Goal: Task Accomplishment & Management: Use online tool/utility

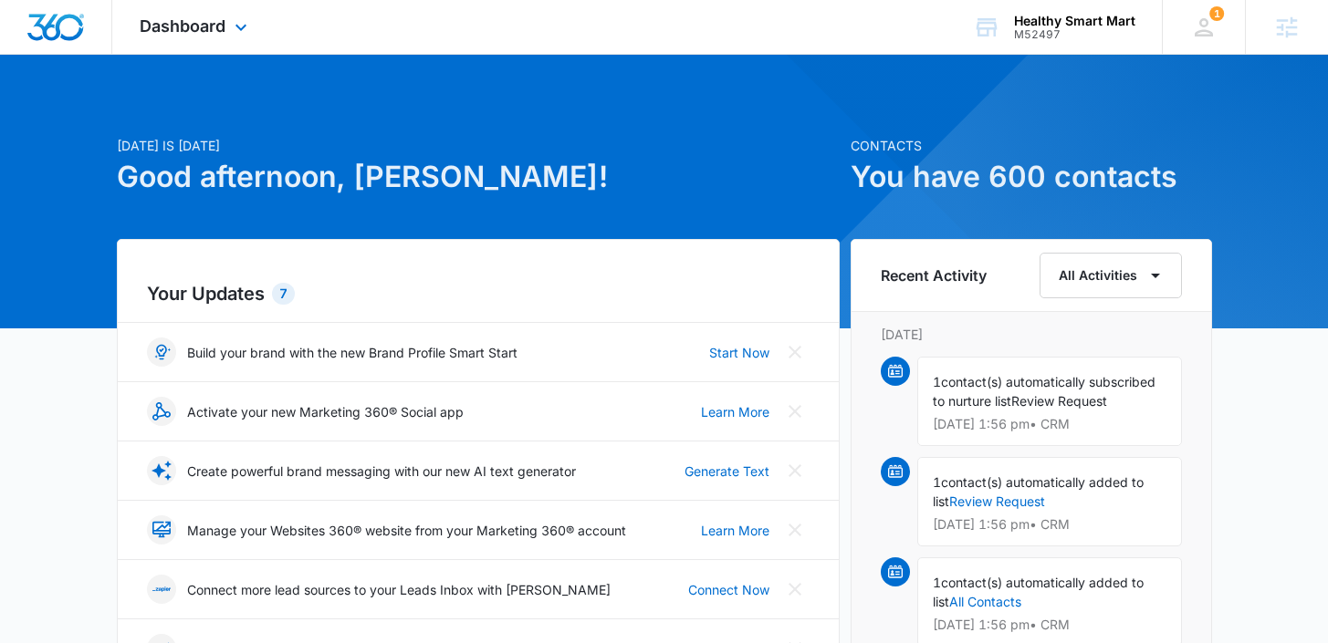
click at [183, 36] on div "Dashboard Apps Reputation Websites Forms CRM Email Social Payments POS Content …" at bounding box center [195, 27] width 167 height 54
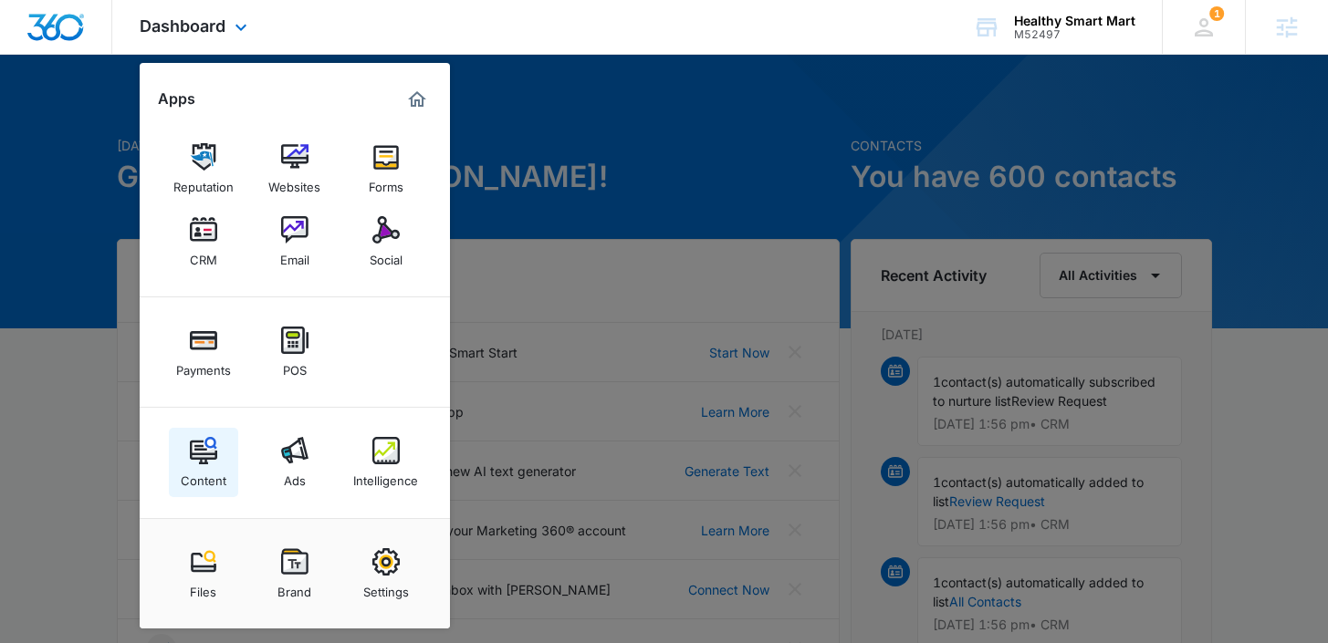
click at [213, 447] on img at bounding box center [203, 450] width 27 height 27
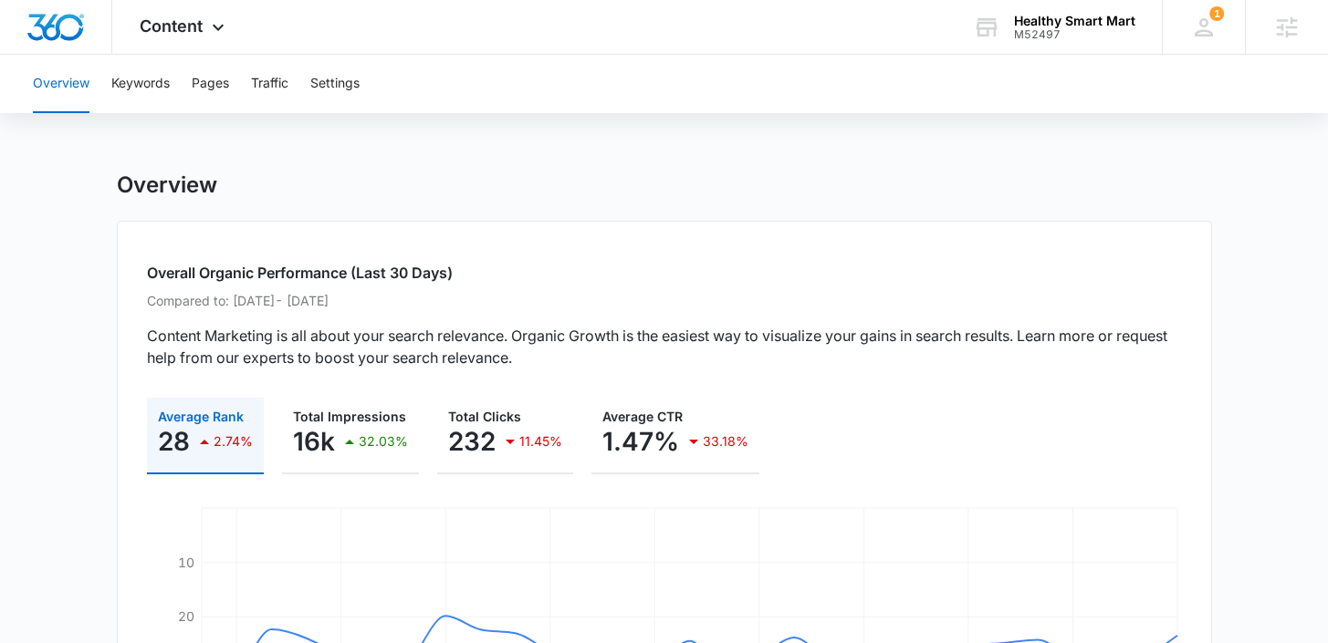
click at [106, 83] on div "Overview Keywords Pages Traffic Settings" at bounding box center [664, 84] width 1284 height 58
click at [118, 89] on button "Keywords" at bounding box center [140, 84] width 58 height 58
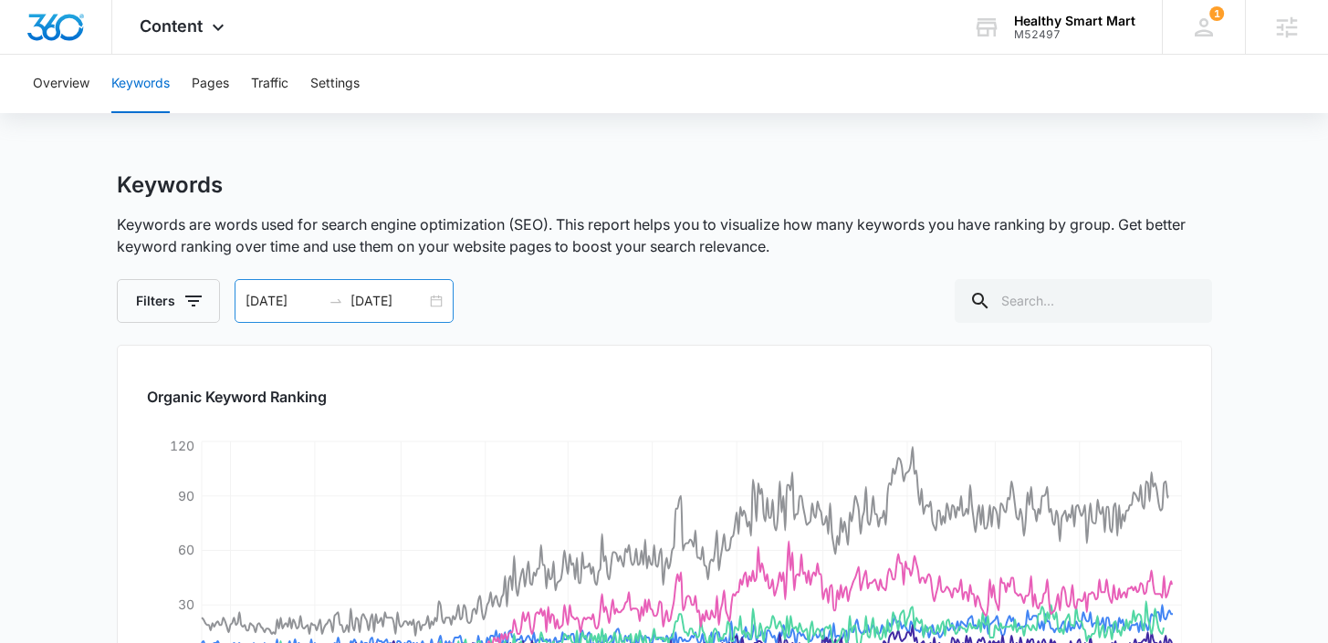
click at [415, 306] on input "[DATE]" at bounding box center [389, 301] width 76 height 20
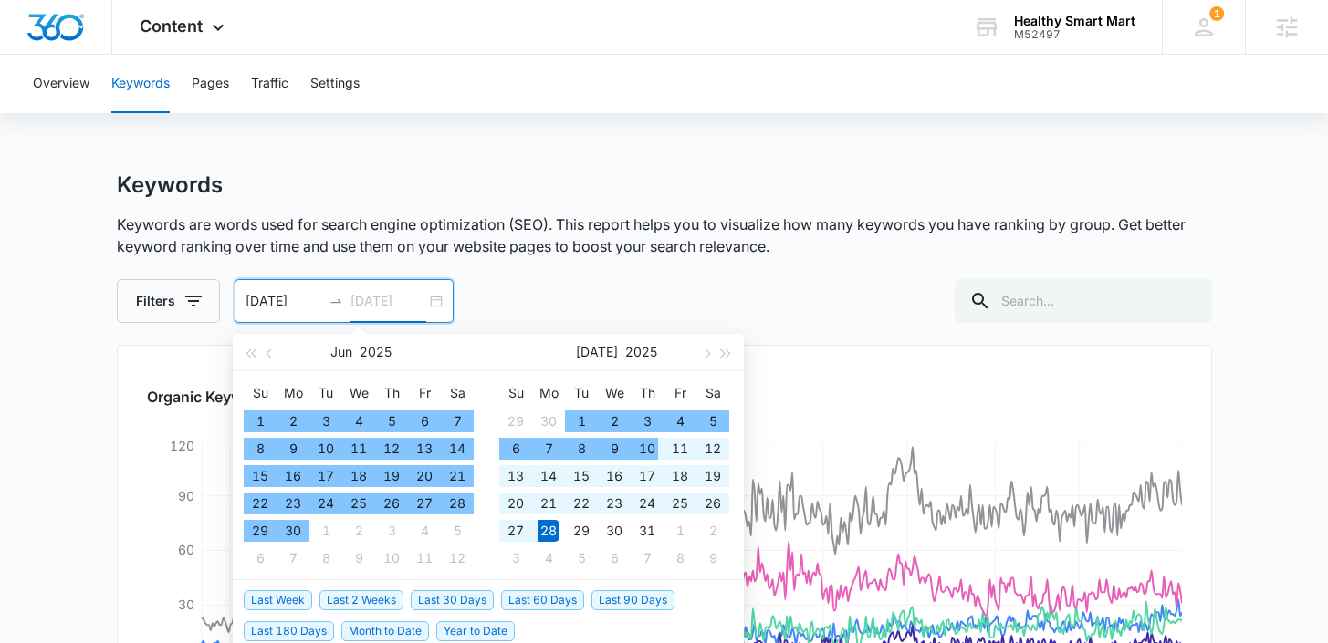
type input "[DATE]"
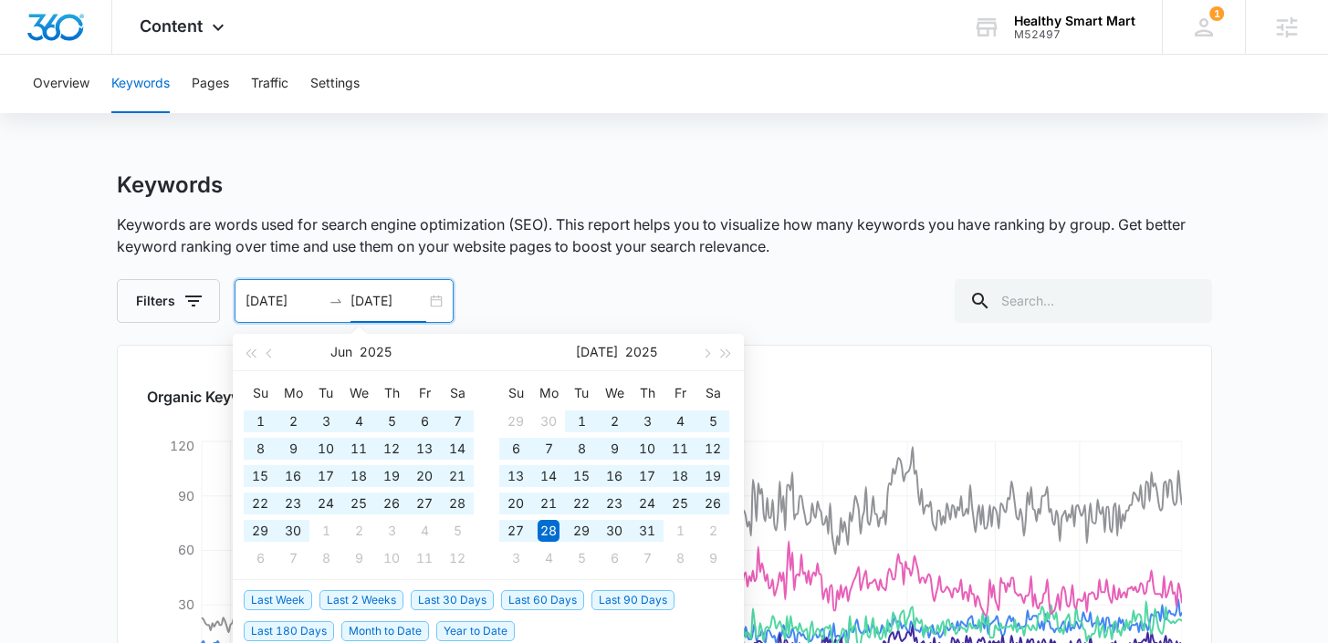
click at [461, 633] on span "Year to Date" at bounding box center [475, 632] width 78 height 20
type input "[DATE]"
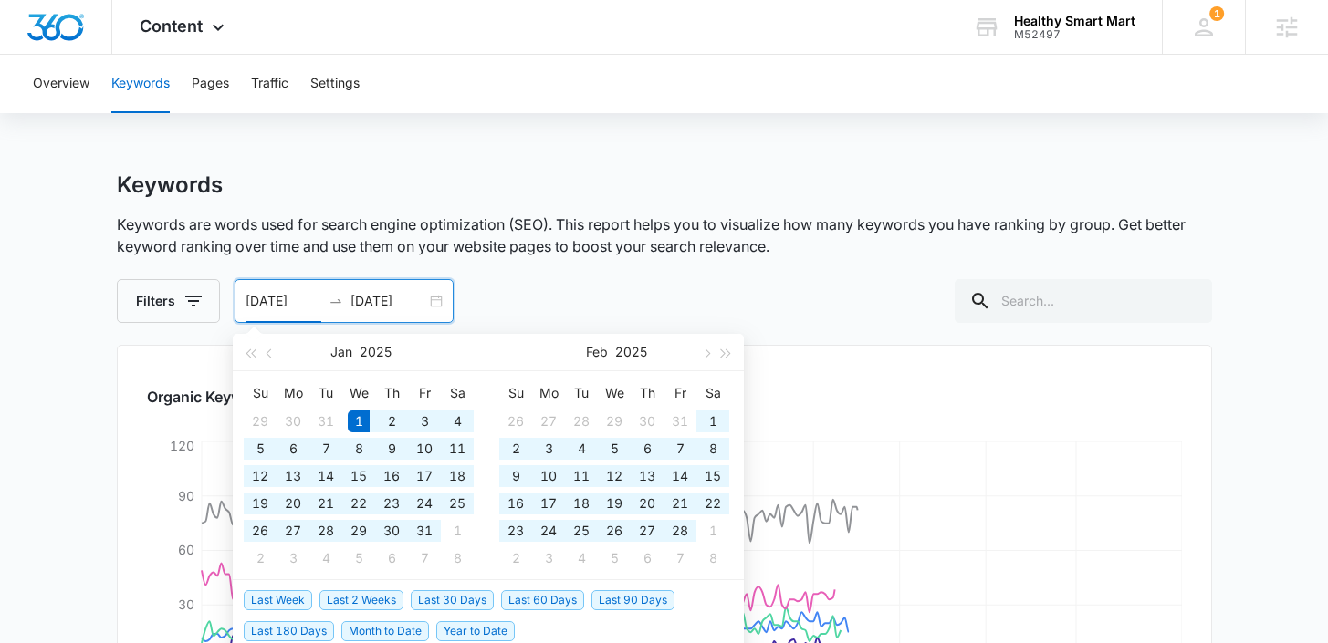
click at [313, 298] on input "[DATE]" at bounding box center [284, 301] width 76 height 20
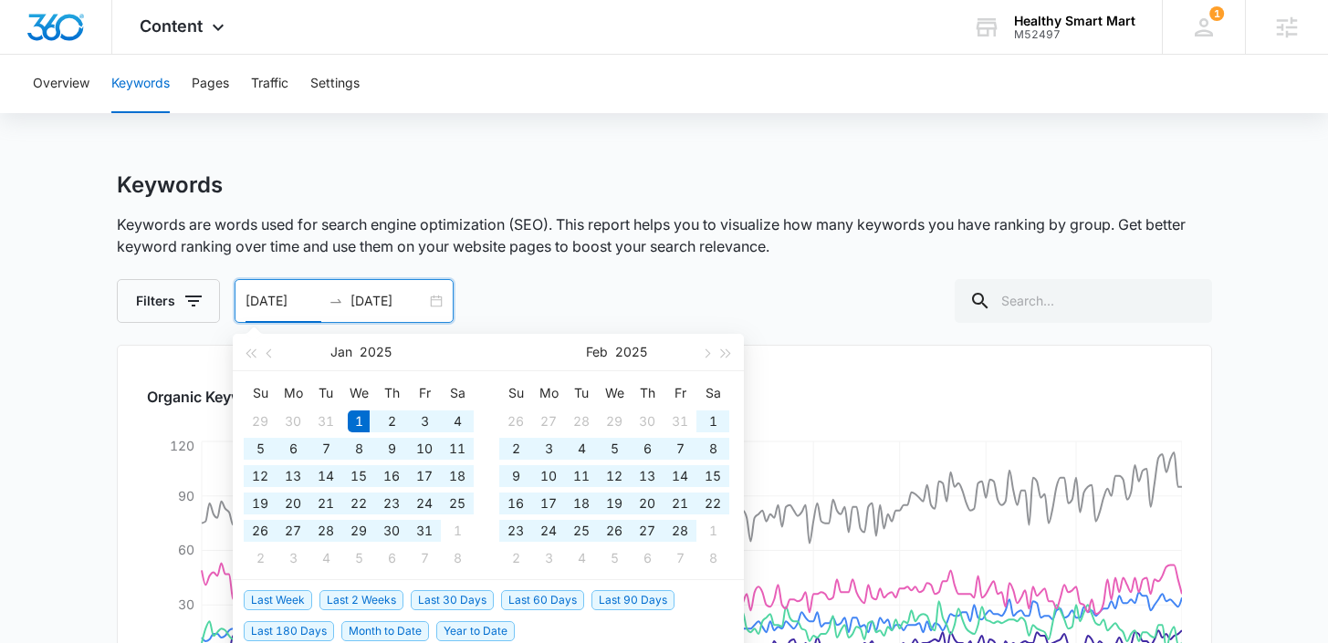
type input "[DATE]"
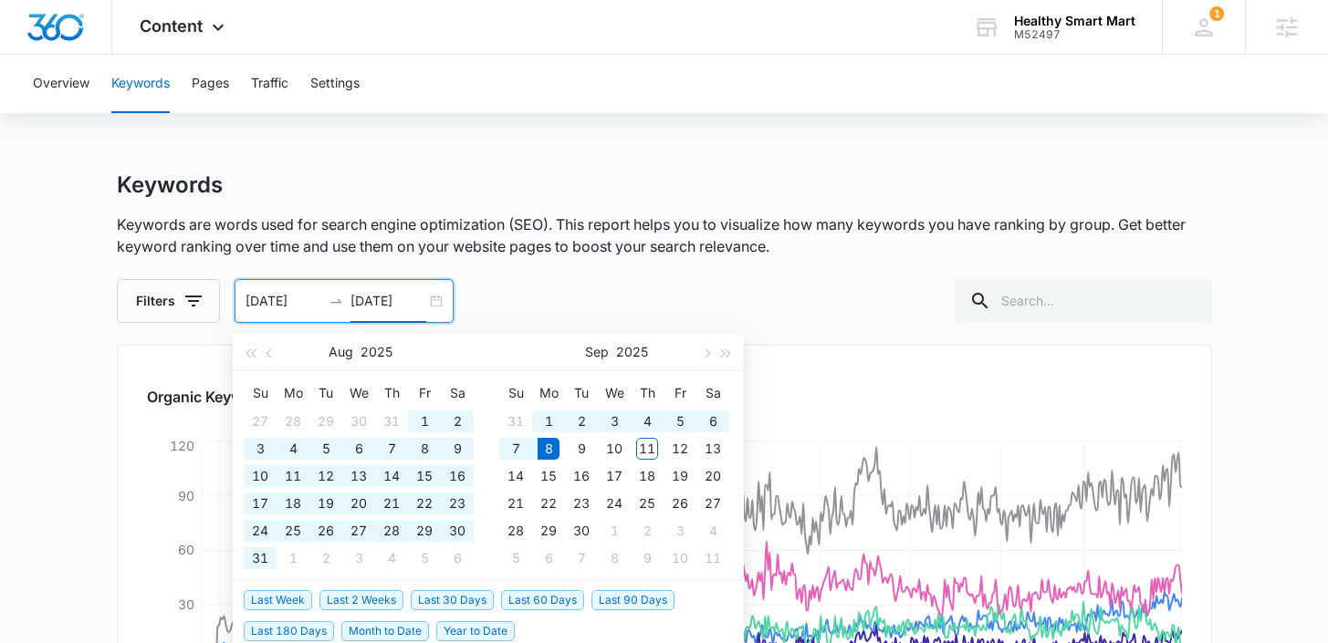
click at [628, 288] on div "Filters [DATE] [DATE] [DATE] Su Mo Tu We Th Fr Sa 27 28 29 30 31 1 2 3 4 5 6 7 …" at bounding box center [664, 301] width 1095 height 44
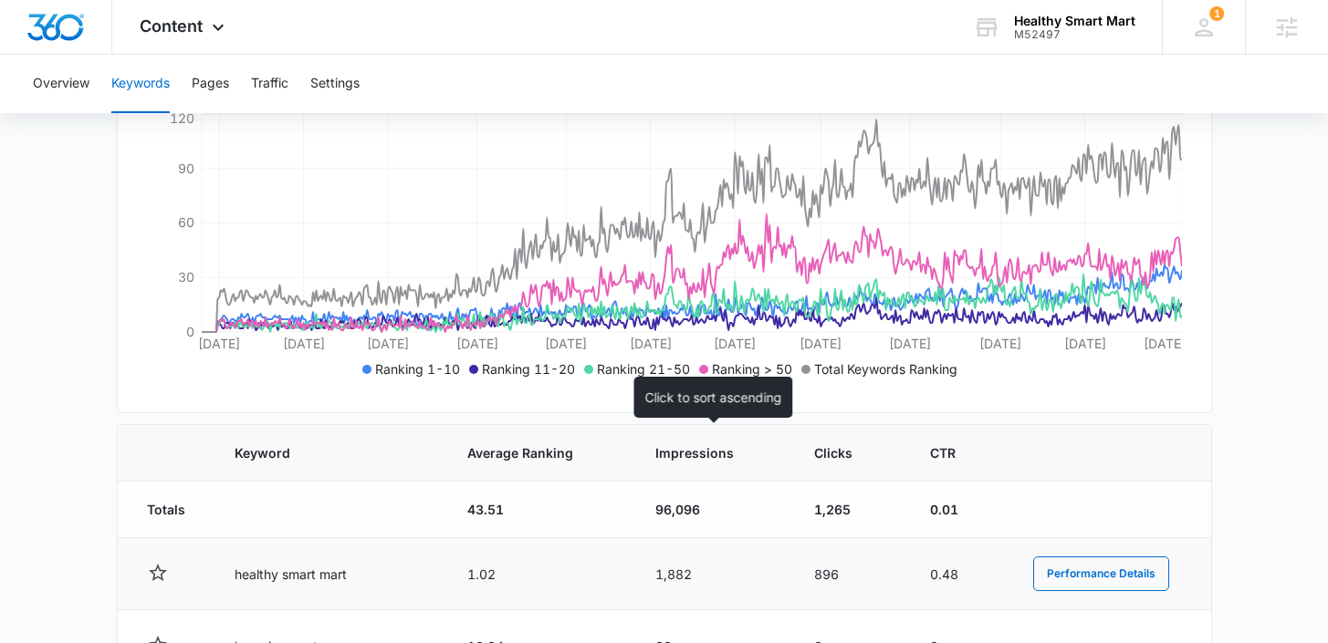
scroll to position [390, 0]
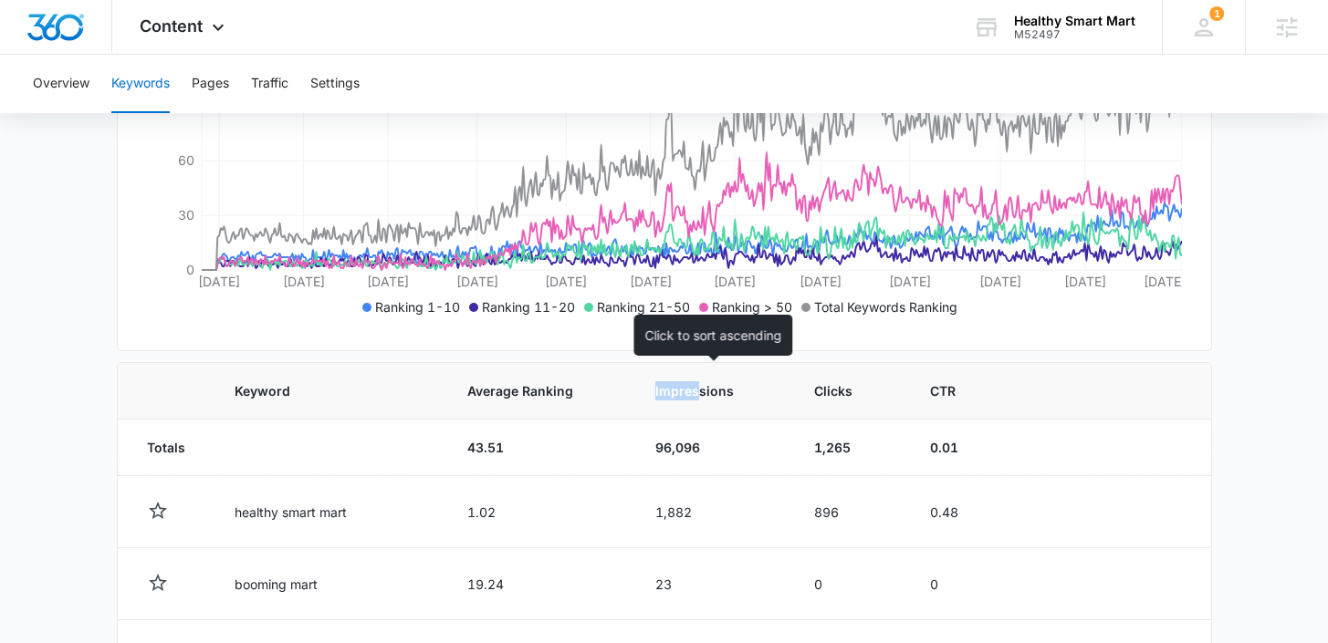
click at [703, 382] on th "Impressions" at bounding box center [712, 391] width 159 height 57
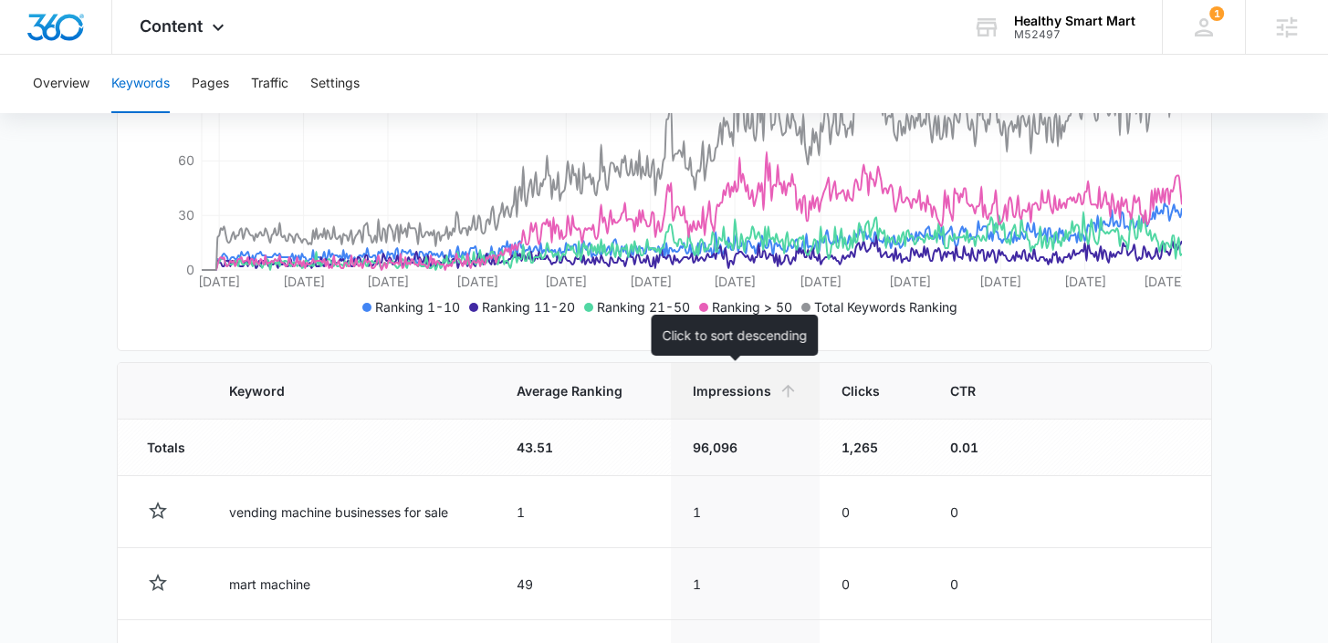
click at [698, 385] on span "Impressions" at bounding box center [732, 391] width 78 height 19
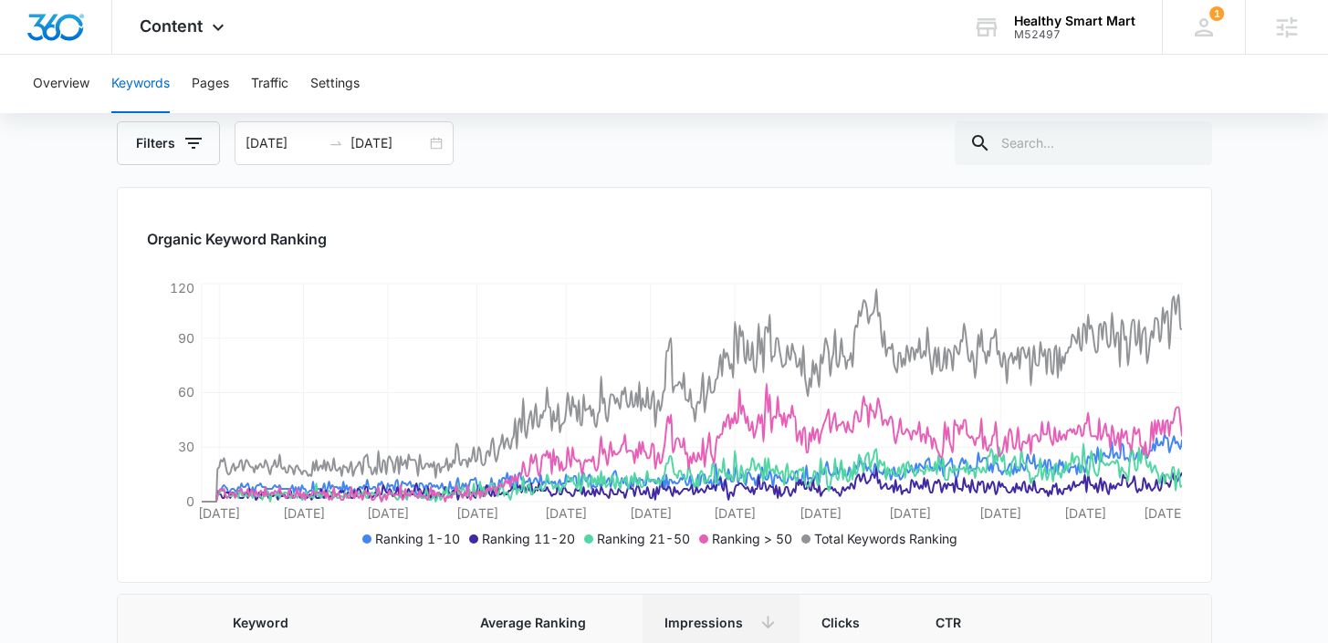
scroll to position [0, 0]
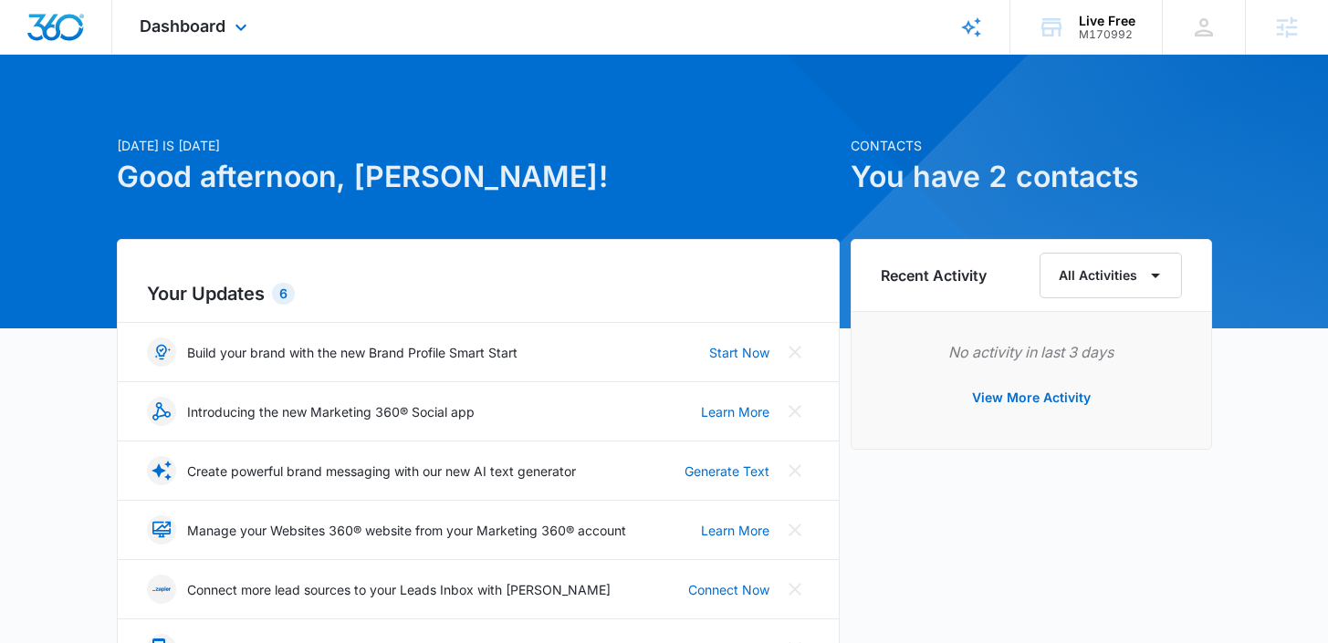
click at [173, 8] on div "Dashboard Apps Reputation Websites Forms CRM Email Social Payments POS Ads Inte…" at bounding box center [195, 27] width 167 height 54
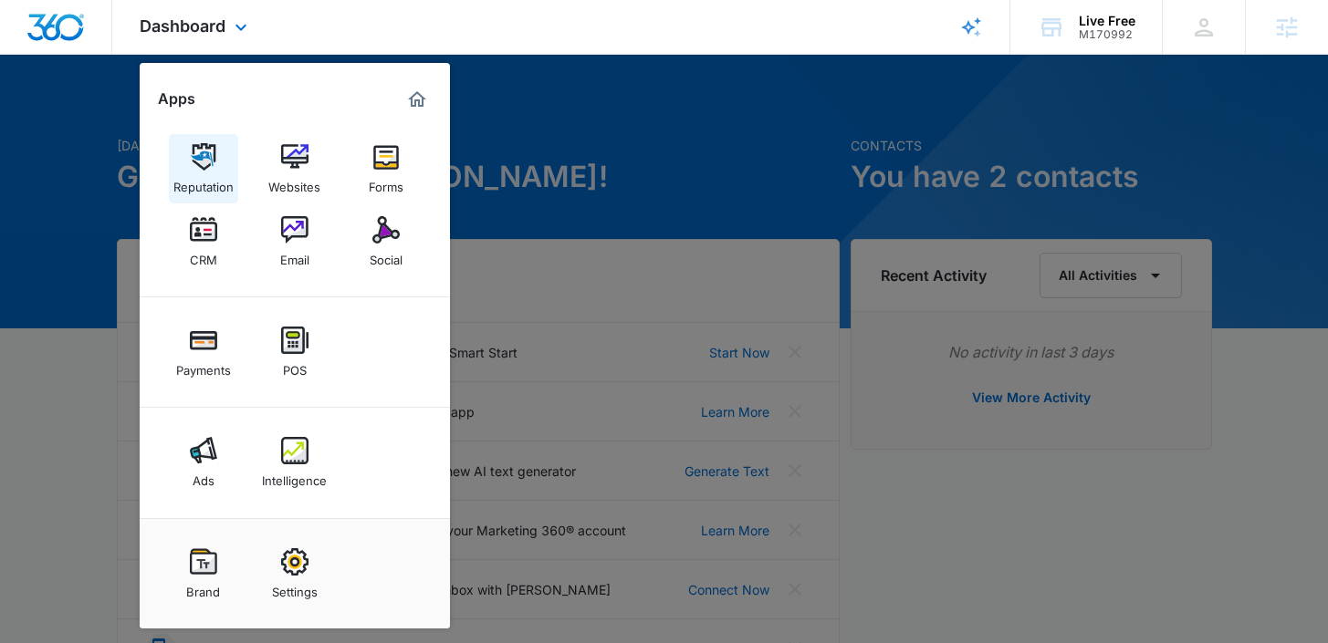
click at [204, 160] on img at bounding box center [203, 156] width 27 height 27
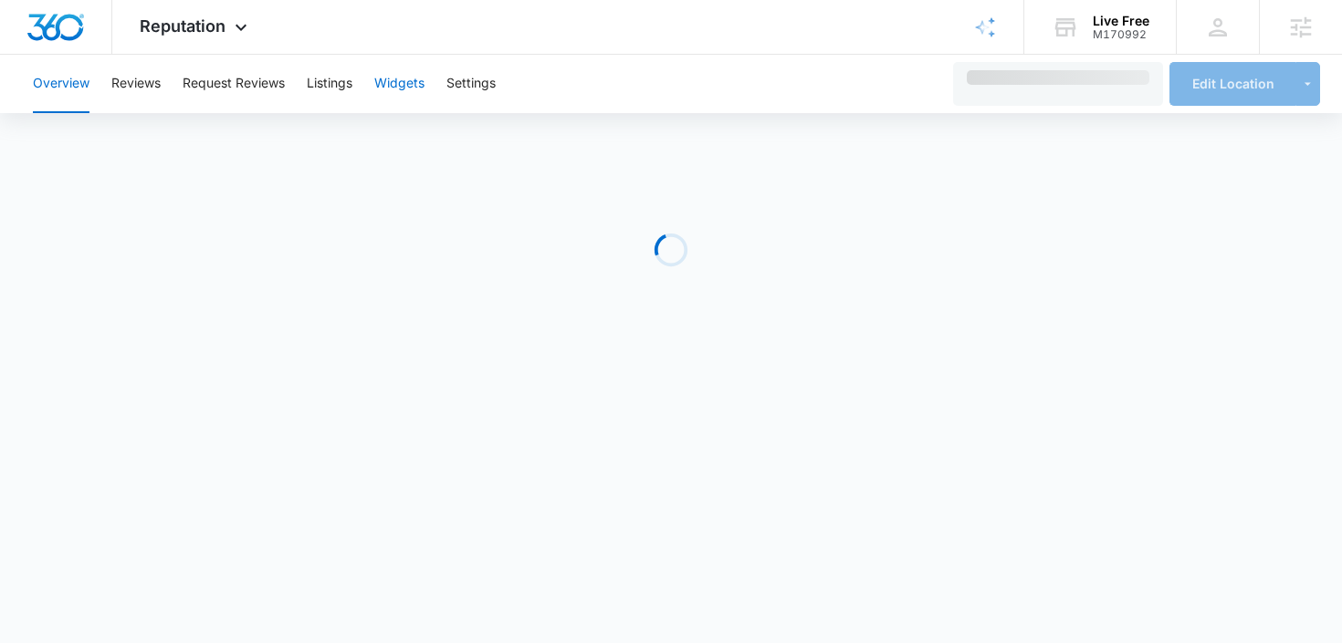
click at [400, 95] on button "Widgets" at bounding box center [399, 84] width 50 height 58
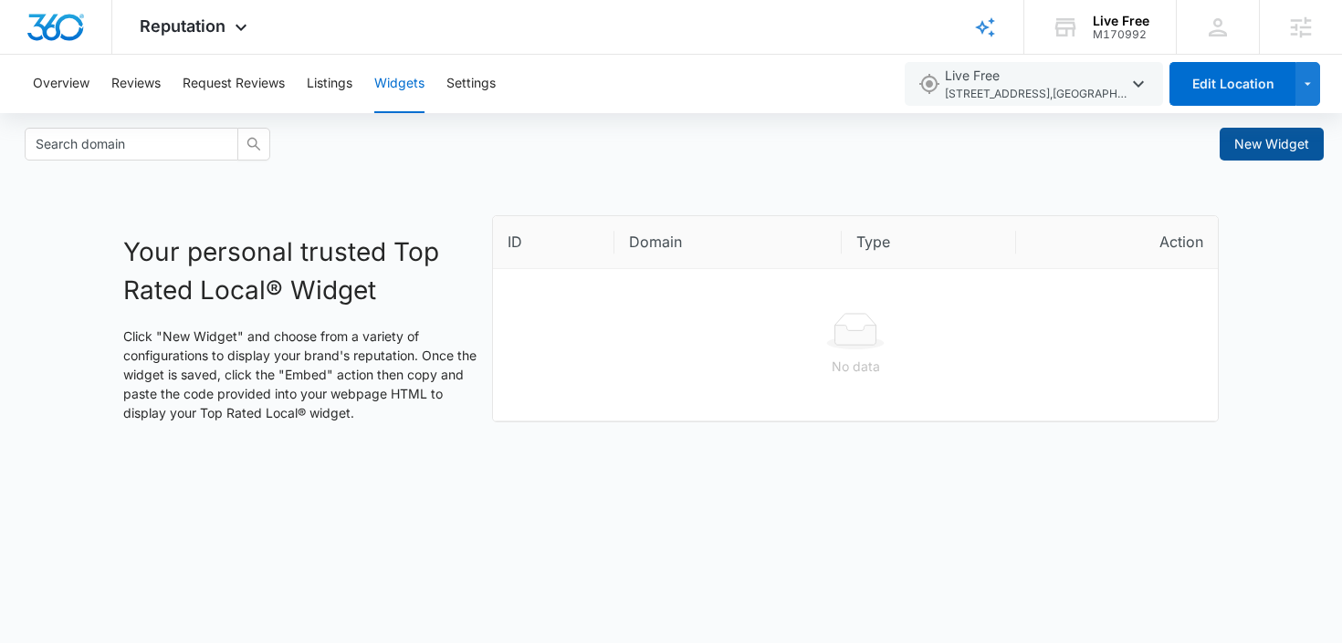
click at [1310, 142] on button "New Widget" at bounding box center [1271, 144] width 104 height 33
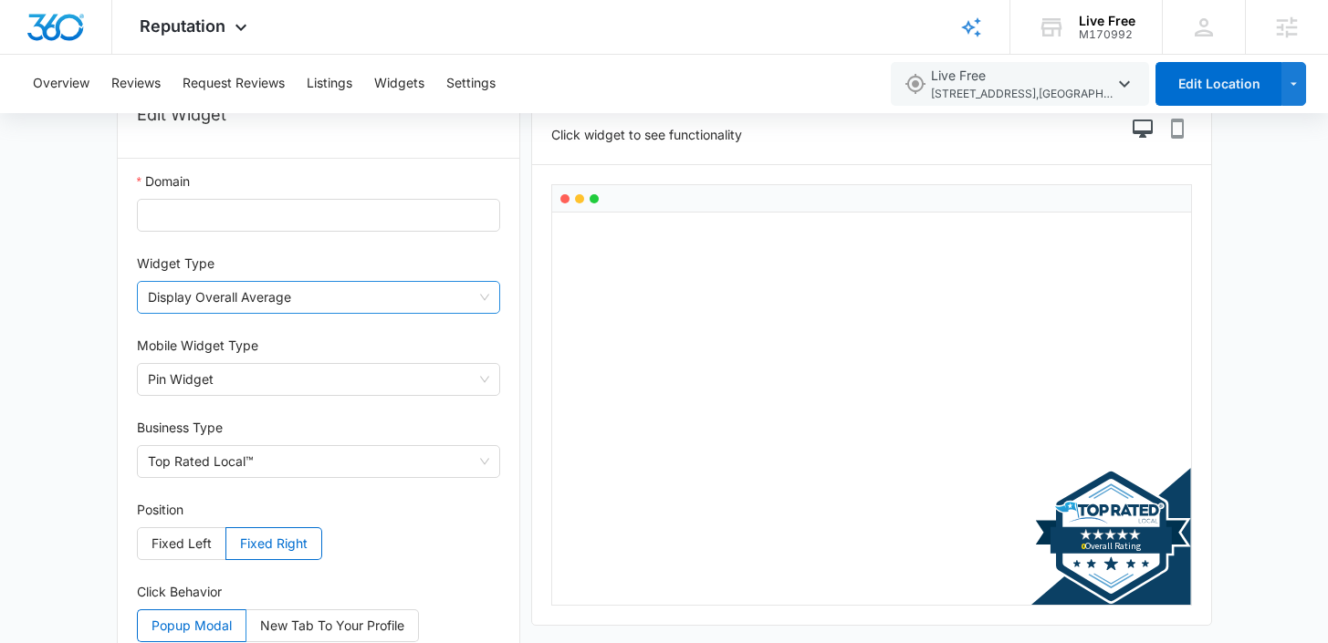
scroll to position [131, 0]
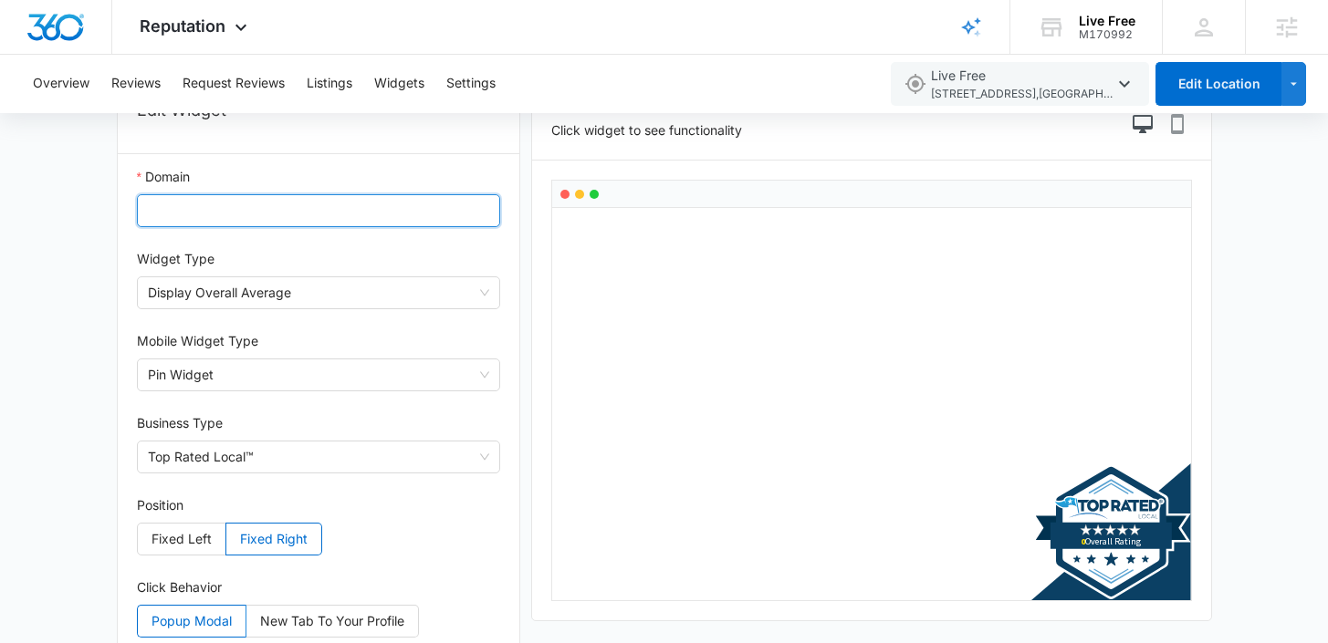
click at [225, 207] on input "Domain" at bounding box center [319, 210] width 364 height 33
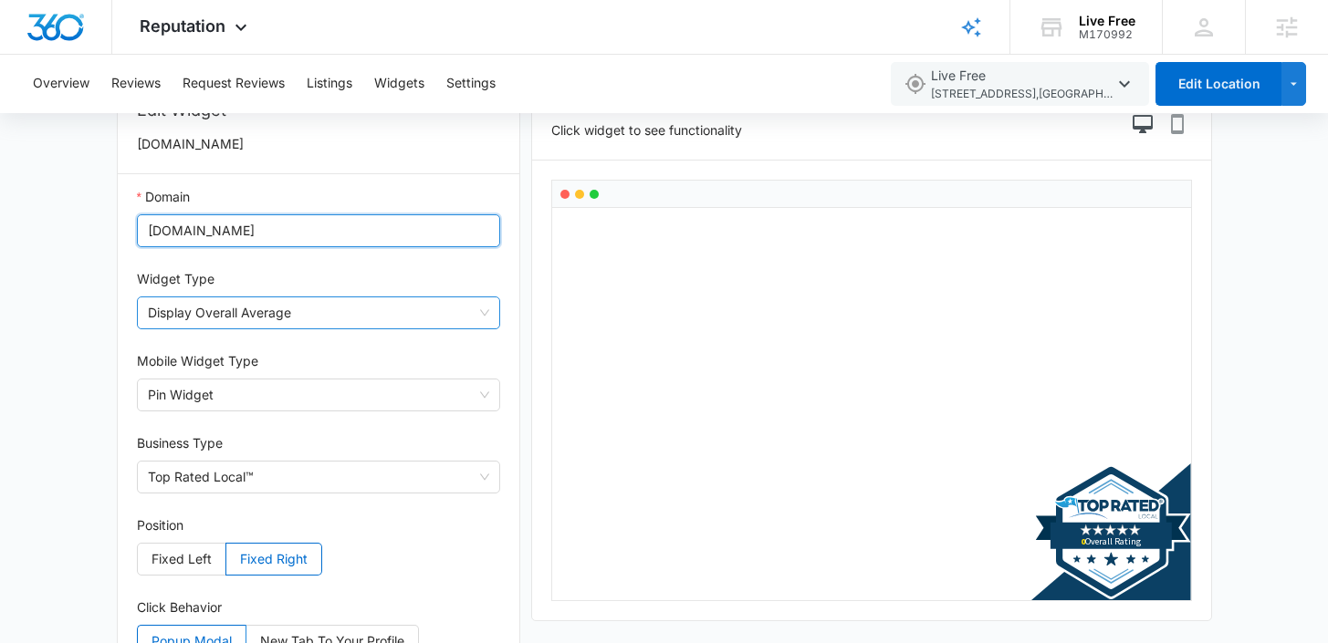
click at [318, 309] on span "Display Overall Average" at bounding box center [319, 313] width 342 height 31
type input "Livefree.com"
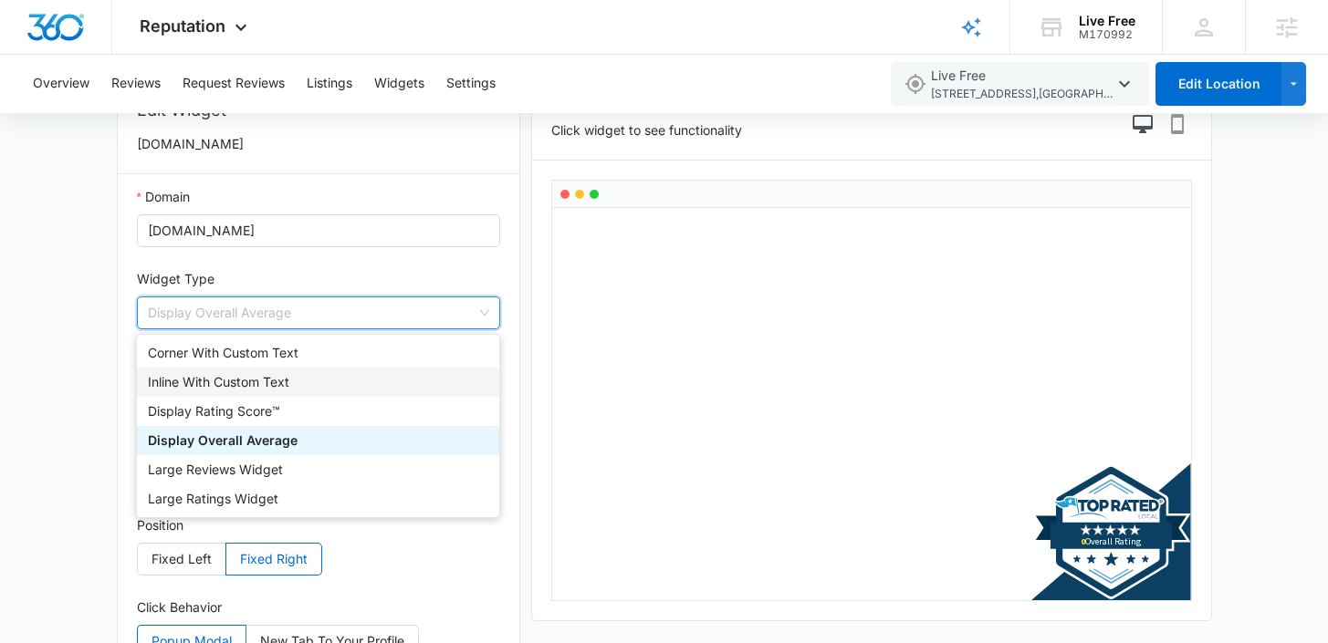
click at [302, 382] on div "Inline With Custom Text" at bounding box center [318, 382] width 340 height 20
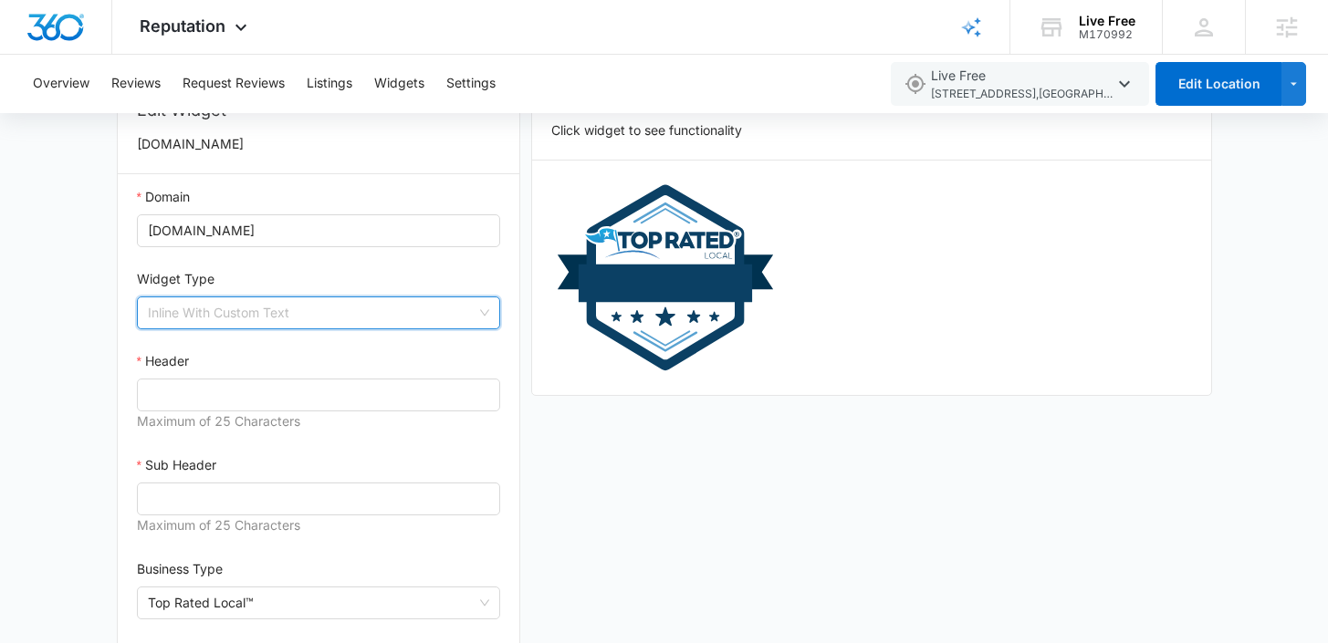
click at [341, 303] on span "Inline With Custom Text" at bounding box center [319, 313] width 342 height 31
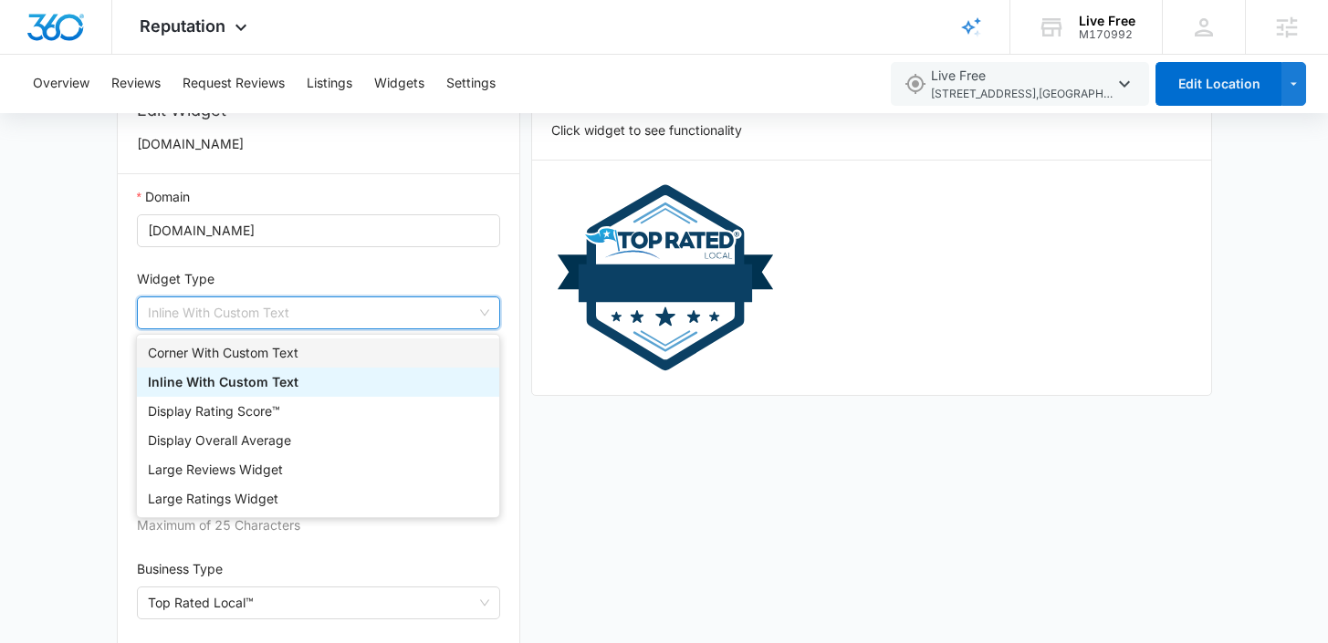
click at [286, 365] on div "Corner With Custom Text" at bounding box center [318, 353] width 362 height 29
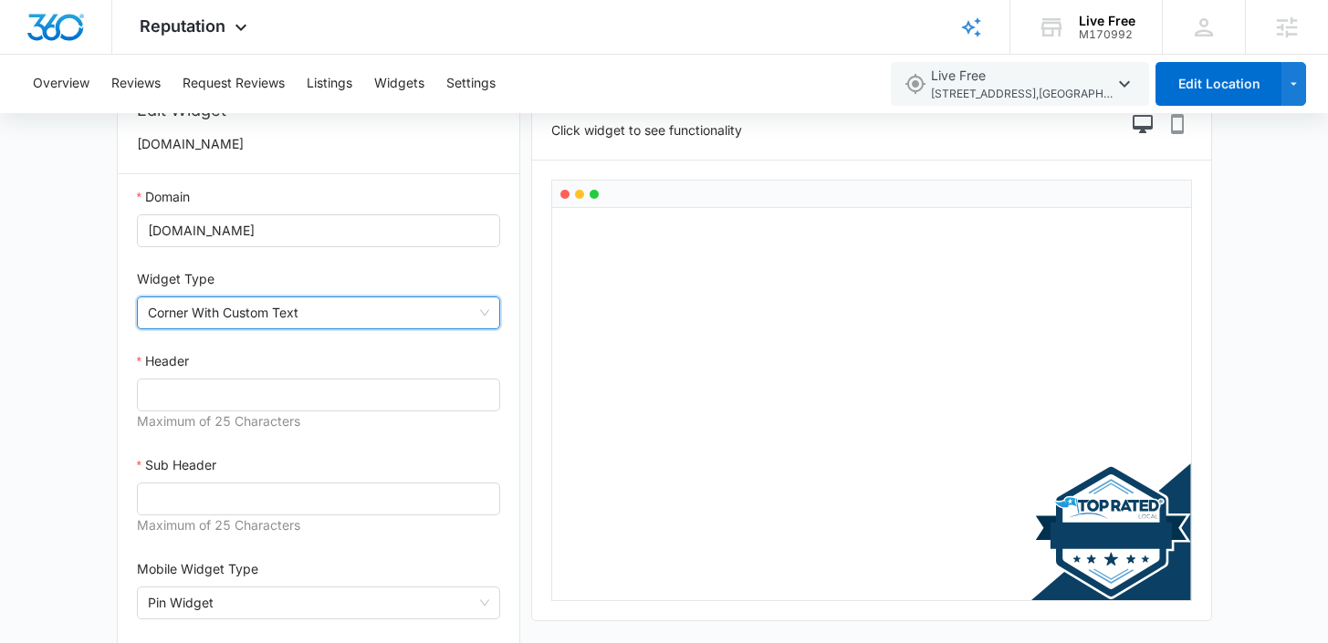
click at [334, 326] on span "Corner With Custom Text" at bounding box center [319, 313] width 342 height 31
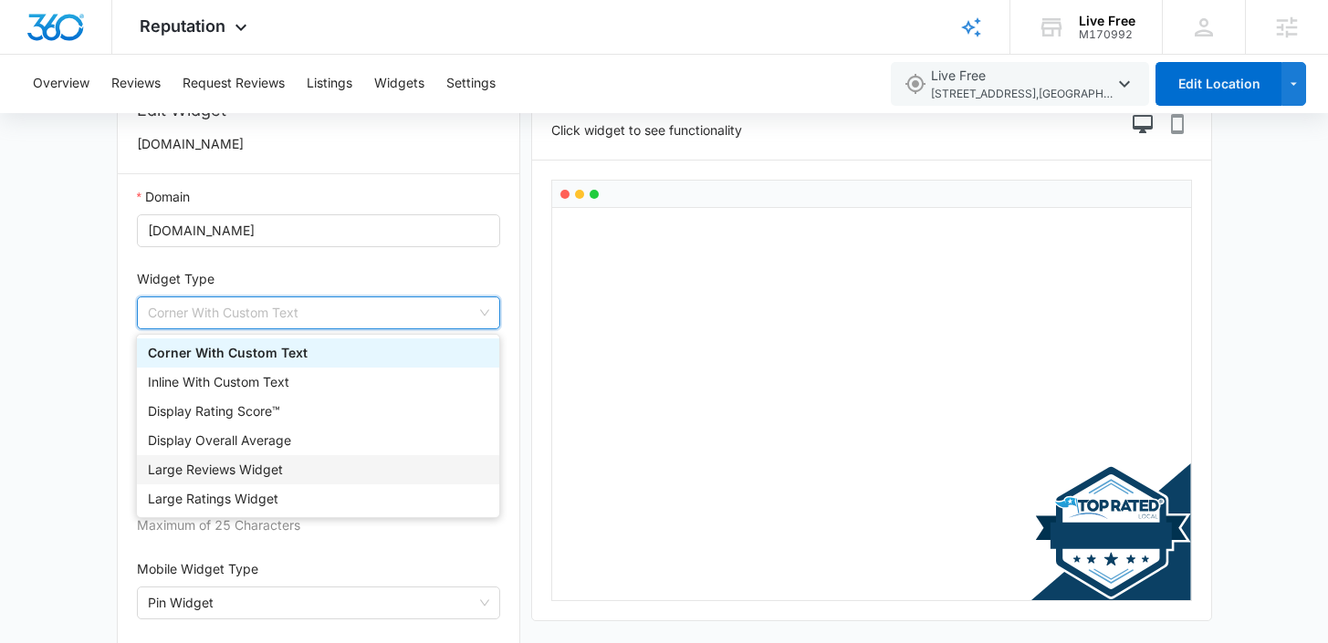
click at [283, 461] on div "Large Reviews Widget" at bounding box center [318, 470] width 340 height 20
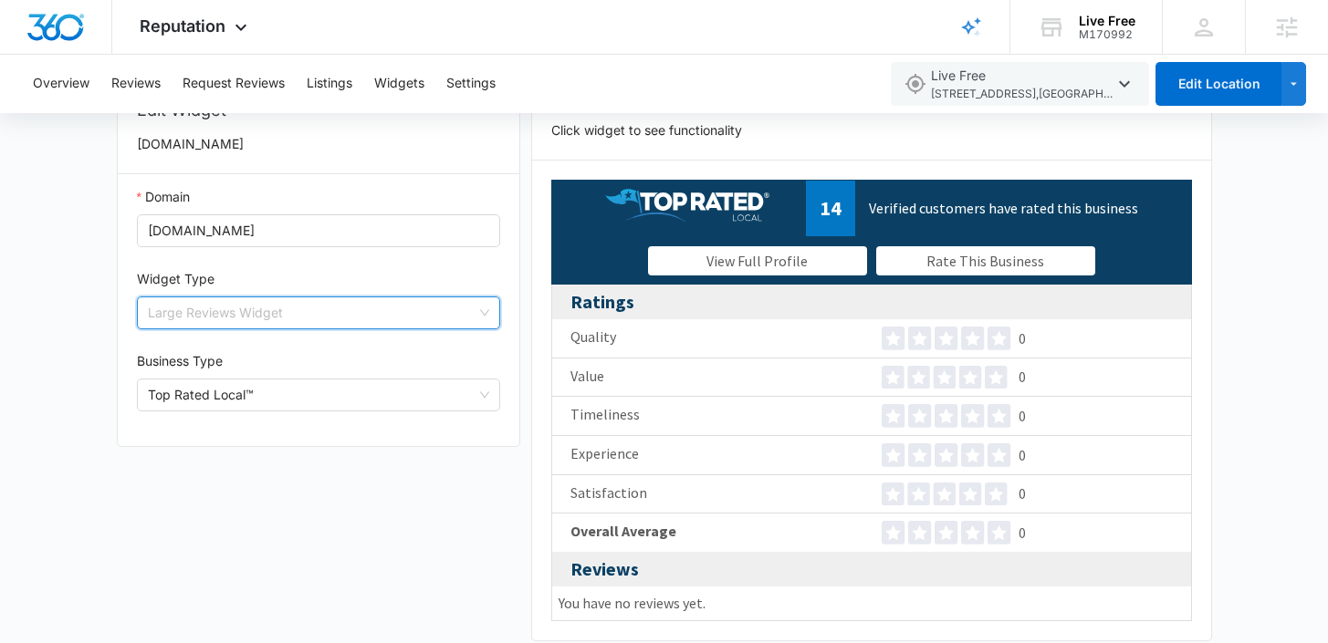
click at [357, 309] on span "Large Reviews Widget" at bounding box center [319, 313] width 342 height 31
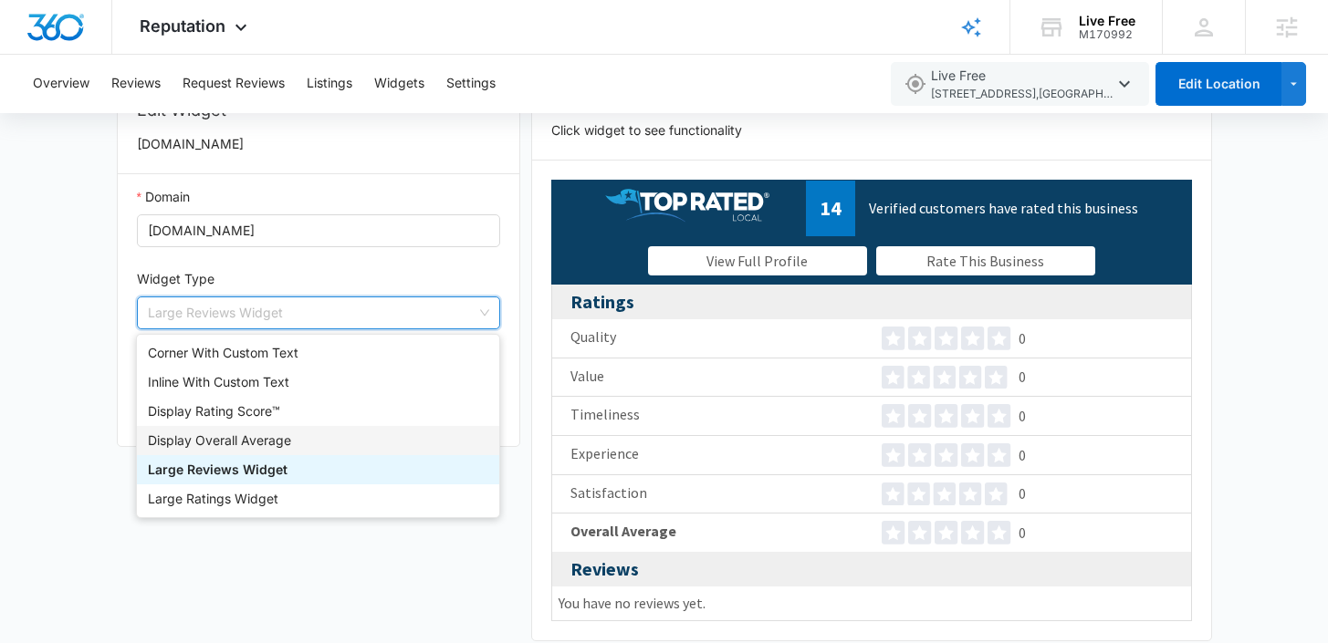
click at [254, 443] on div "Display Overall Average" at bounding box center [318, 441] width 340 height 20
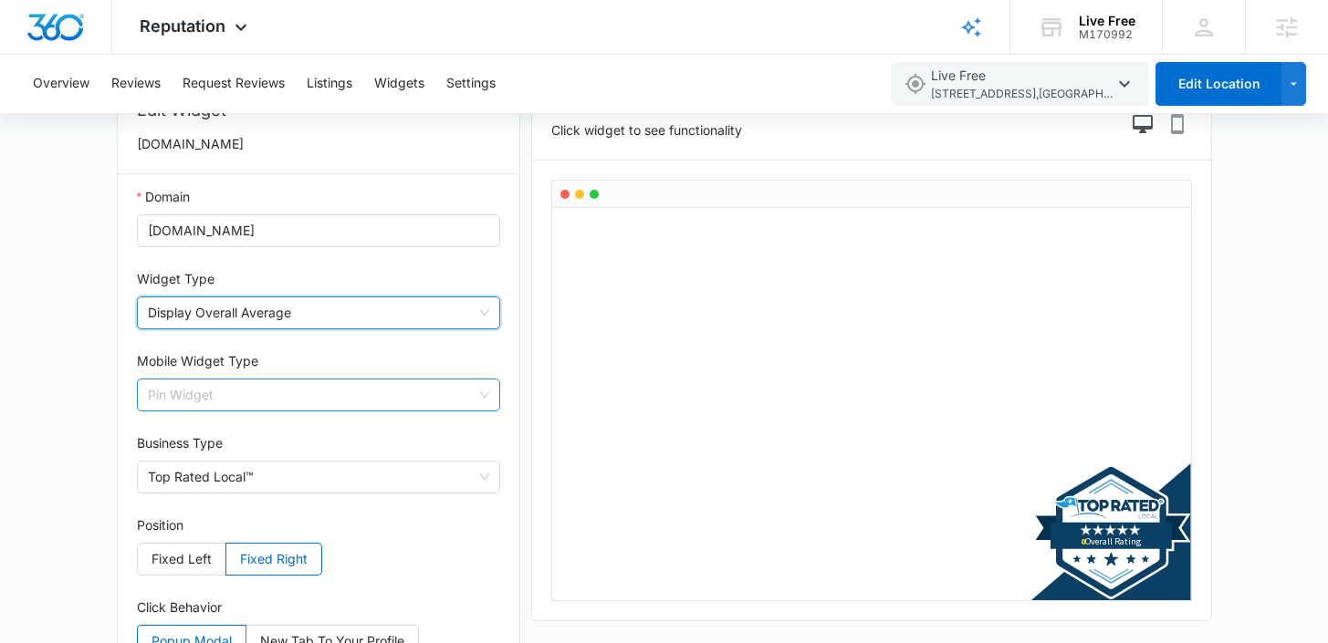
click at [304, 391] on span "Pin Widget" at bounding box center [319, 395] width 342 height 31
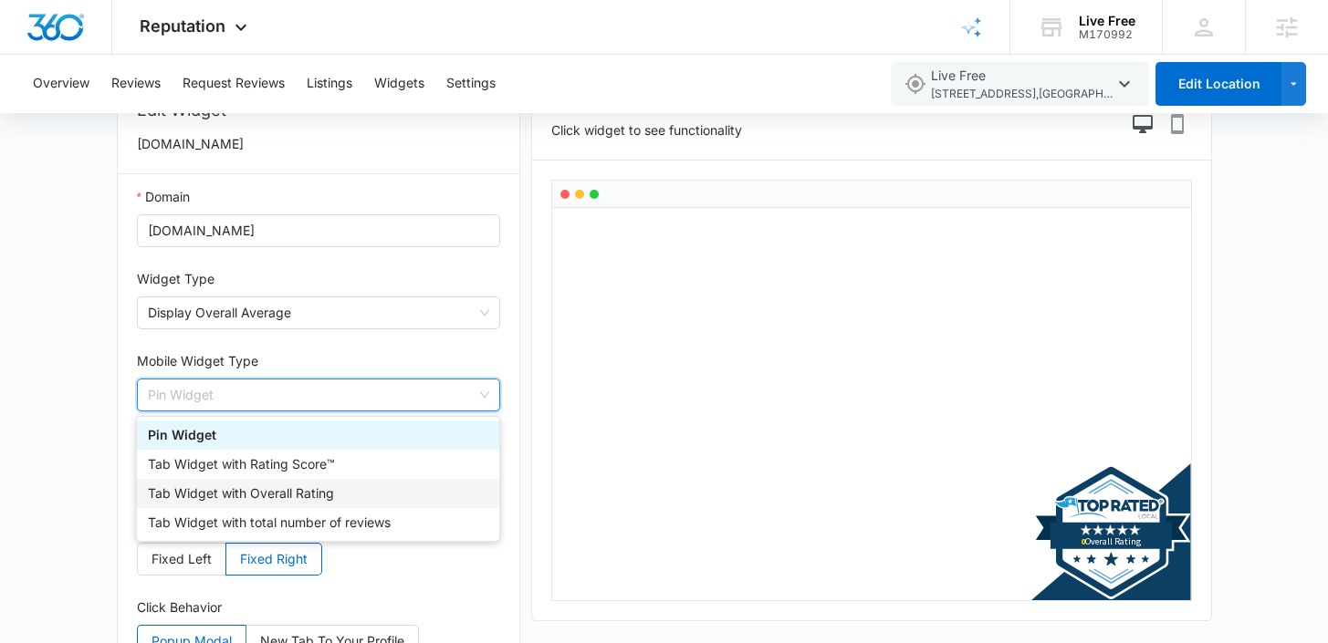
click at [291, 493] on div "Tab Widget with Overall Rating" at bounding box center [318, 494] width 340 height 20
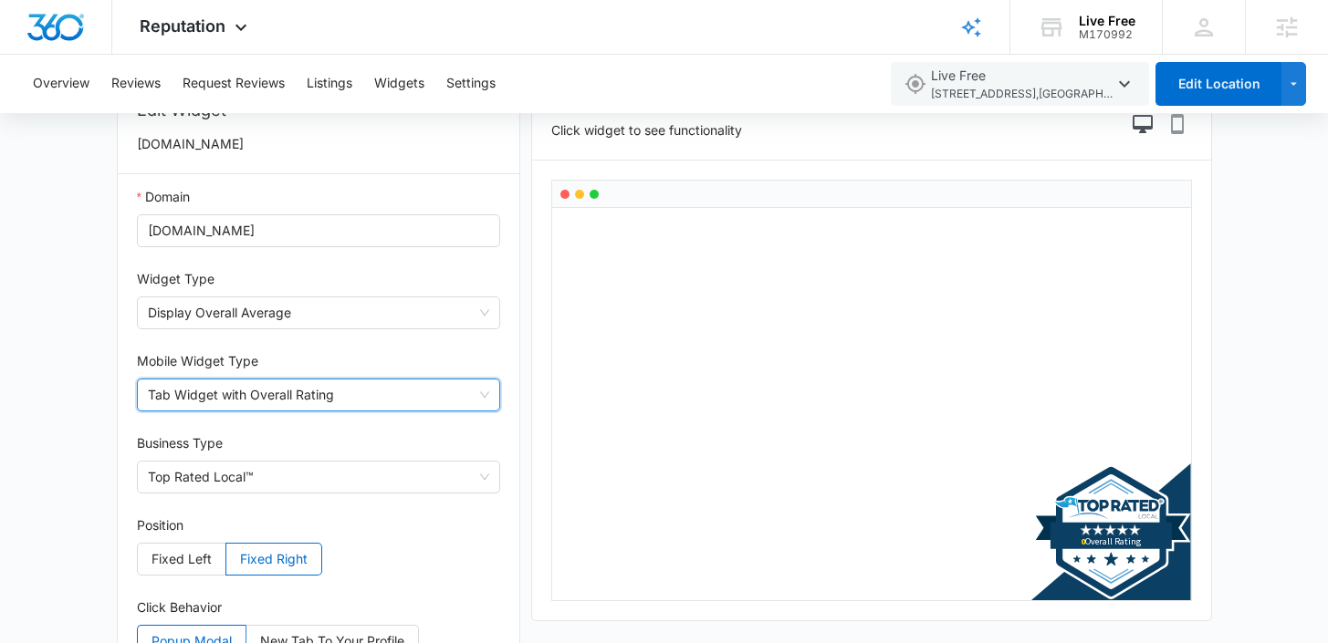
click at [296, 393] on span "Tab Widget with Overall Rating" at bounding box center [319, 395] width 342 height 31
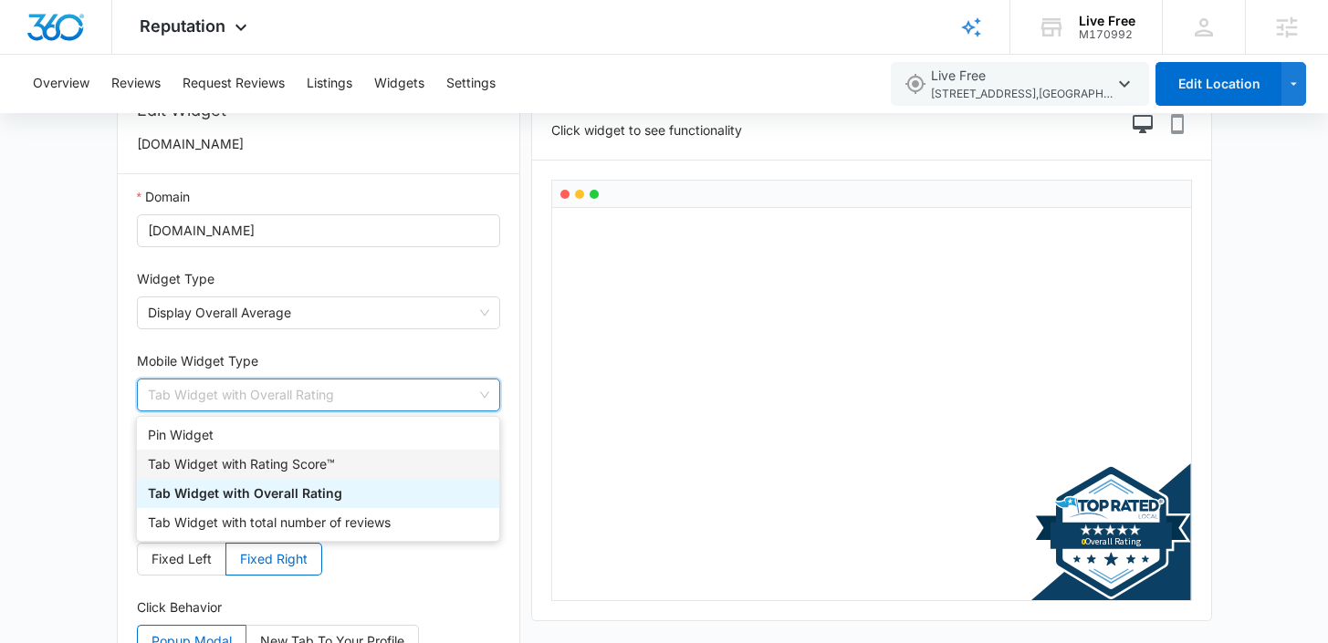
click at [272, 474] on div "Tab Widget with Rating Score™" at bounding box center [318, 464] width 362 height 29
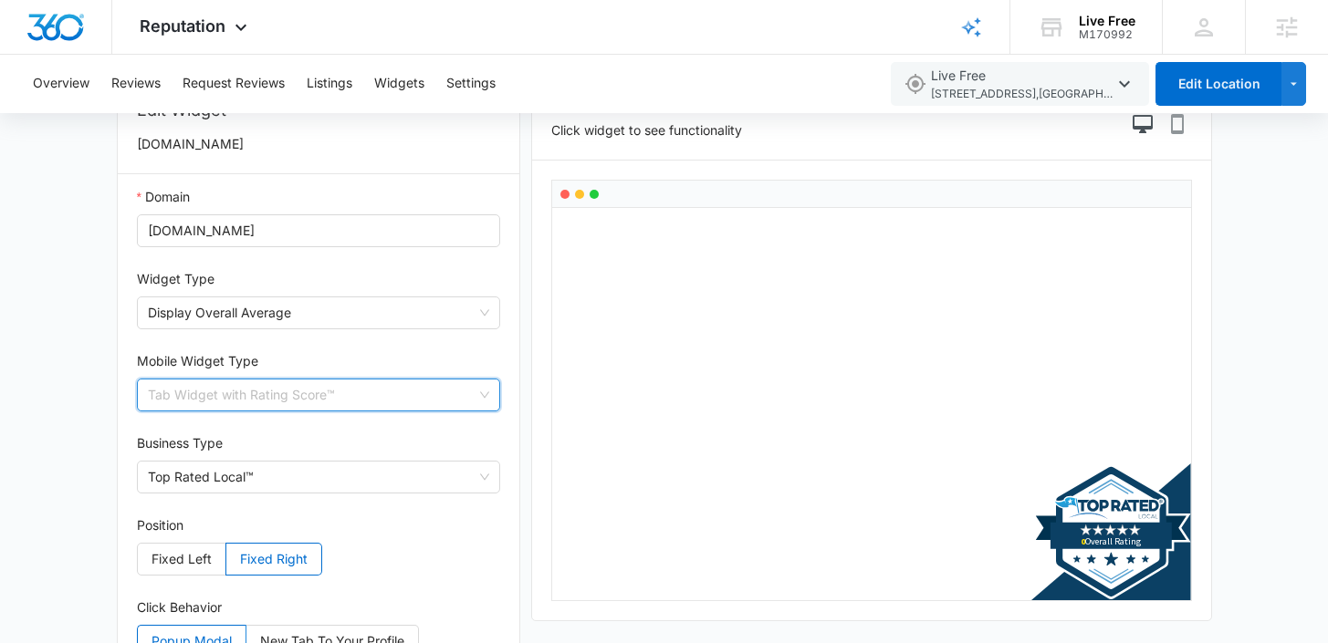
drag, startPoint x: 296, startPoint y: 401, endPoint x: 288, endPoint y: 413, distance: 13.9
click at [296, 401] on span "Tab Widget with Rating Score™" at bounding box center [319, 395] width 342 height 31
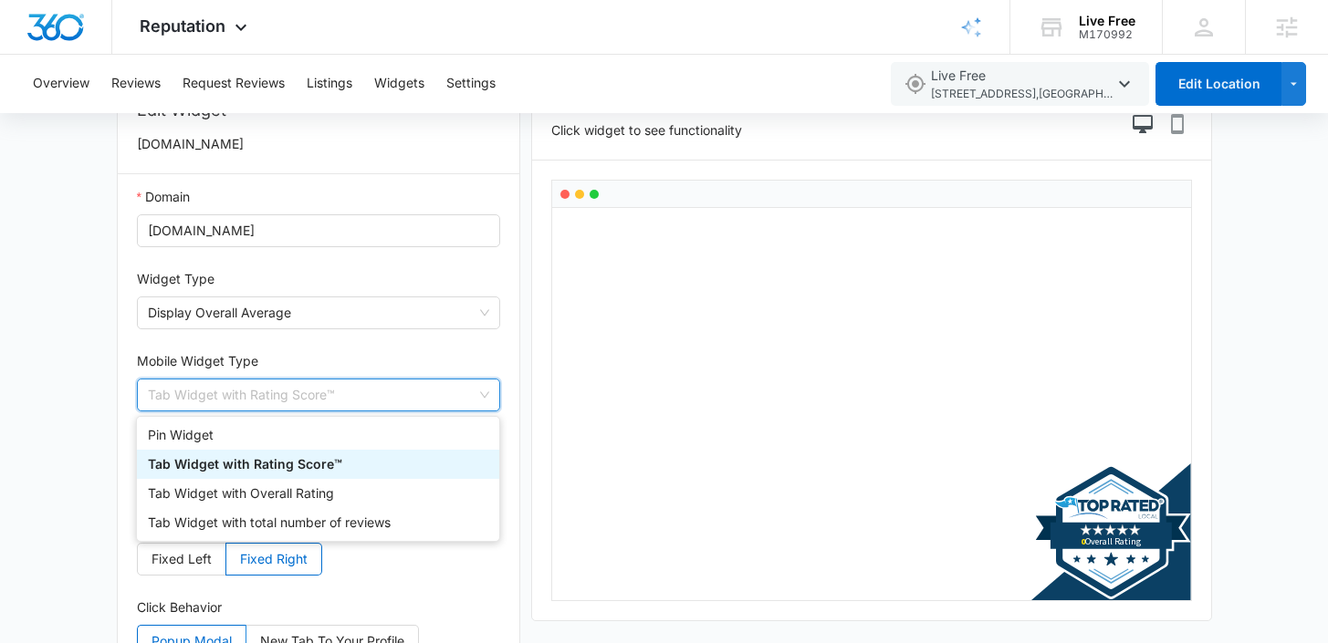
click at [256, 450] on div "Tab Widget with Rating Score™" at bounding box center [318, 464] width 362 height 29
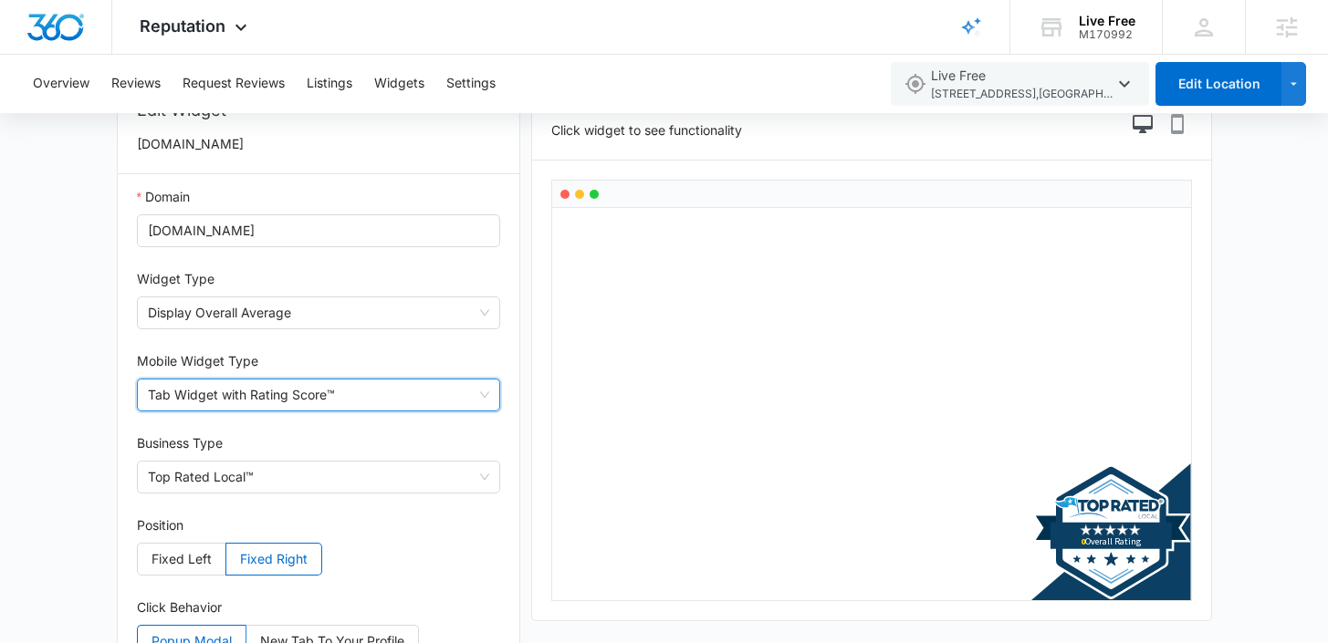
click at [259, 437] on div "Business Type" at bounding box center [319, 447] width 364 height 27
click at [292, 396] on span "Tab Widget with Rating Score™" at bounding box center [319, 395] width 342 height 31
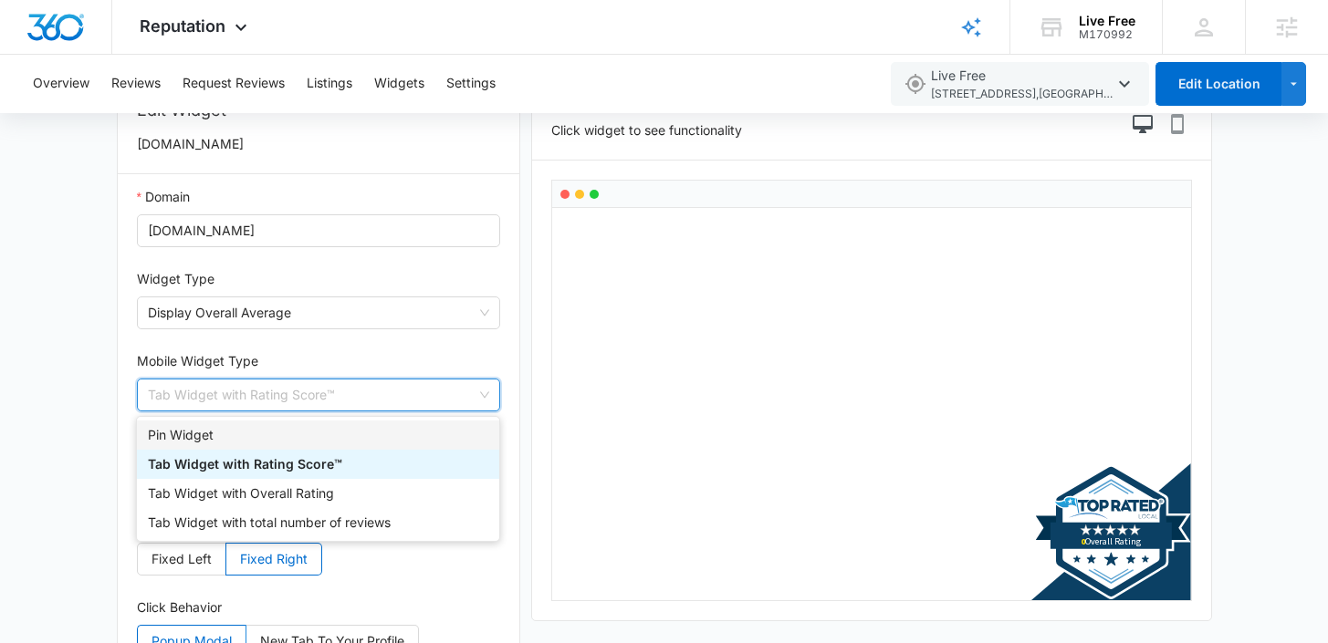
click at [254, 425] on div "Pin Widget" at bounding box center [318, 435] width 340 height 20
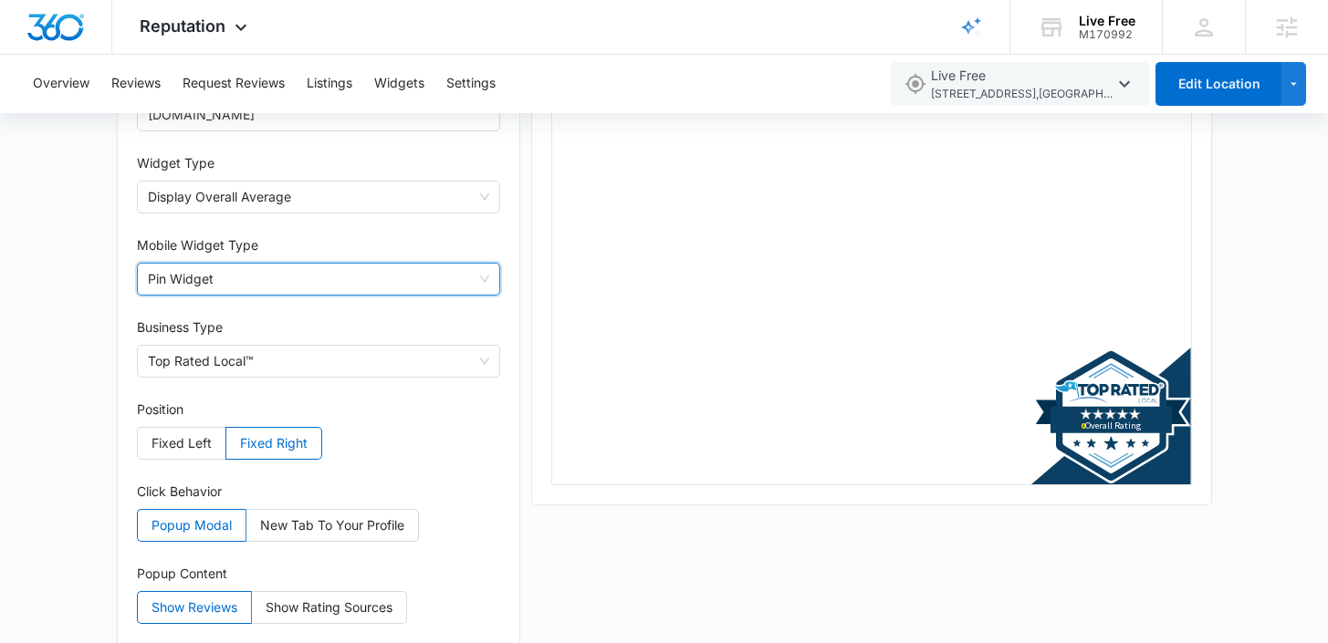
scroll to position [253, 0]
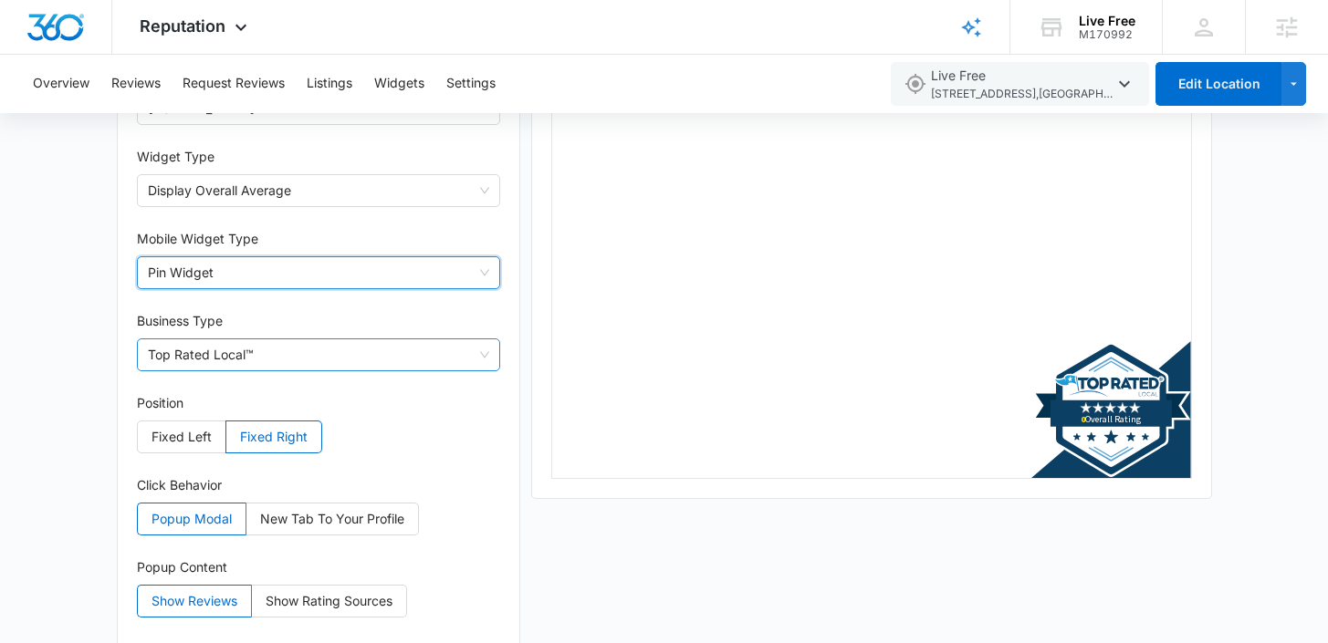
click at [272, 360] on span "Top Rated Local™" at bounding box center [319, 355] width 342 height 31
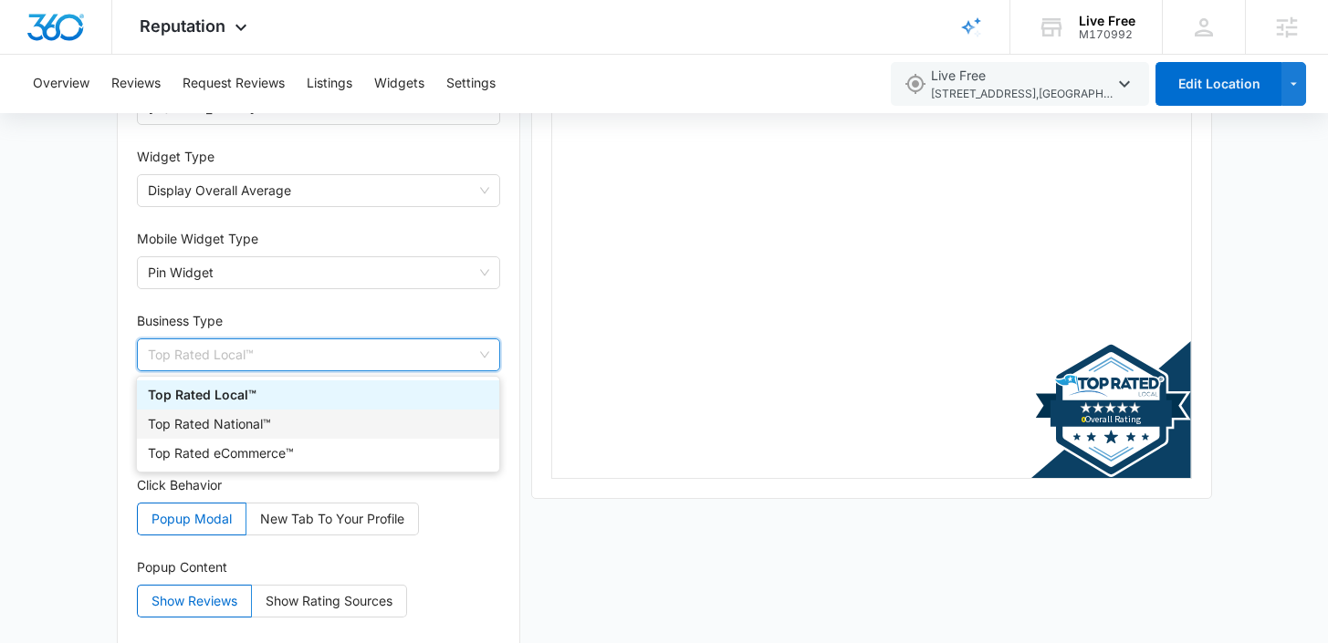
click at [228, 425] on div "Top Rated National™" at bounding box center [318, 424] width 340 height 20
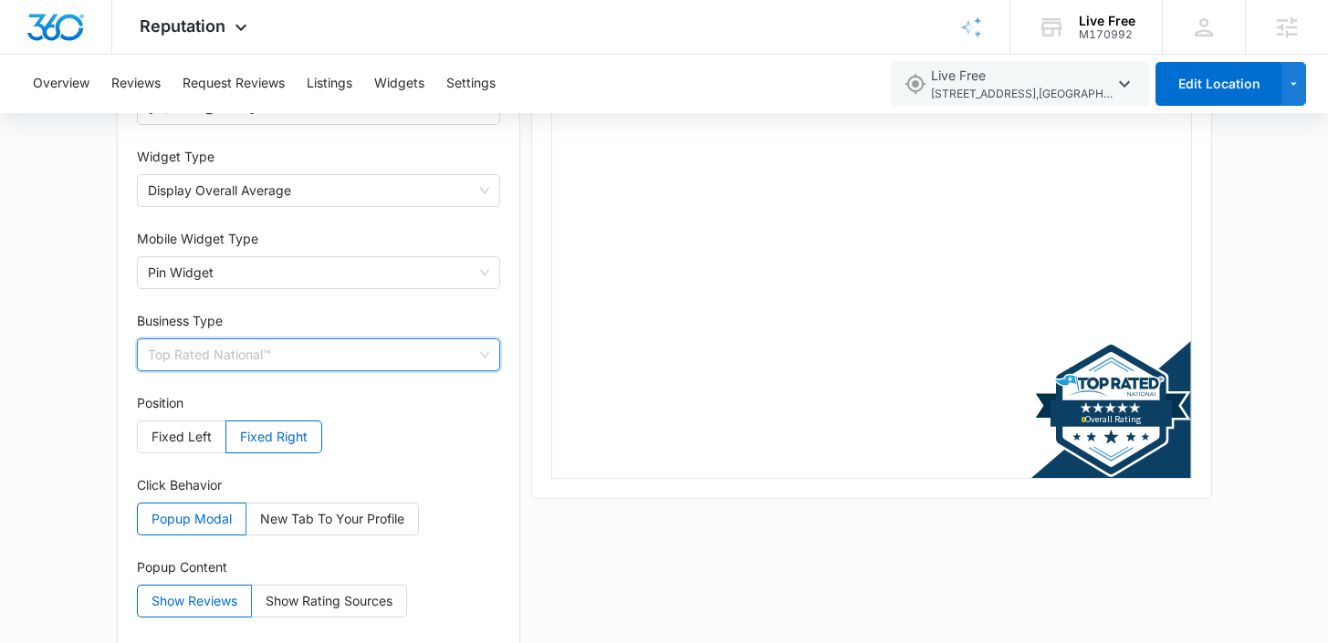
click at [321, 342] on span "Top Rated National™" at bounding box center [319, 355] width 342 height 31
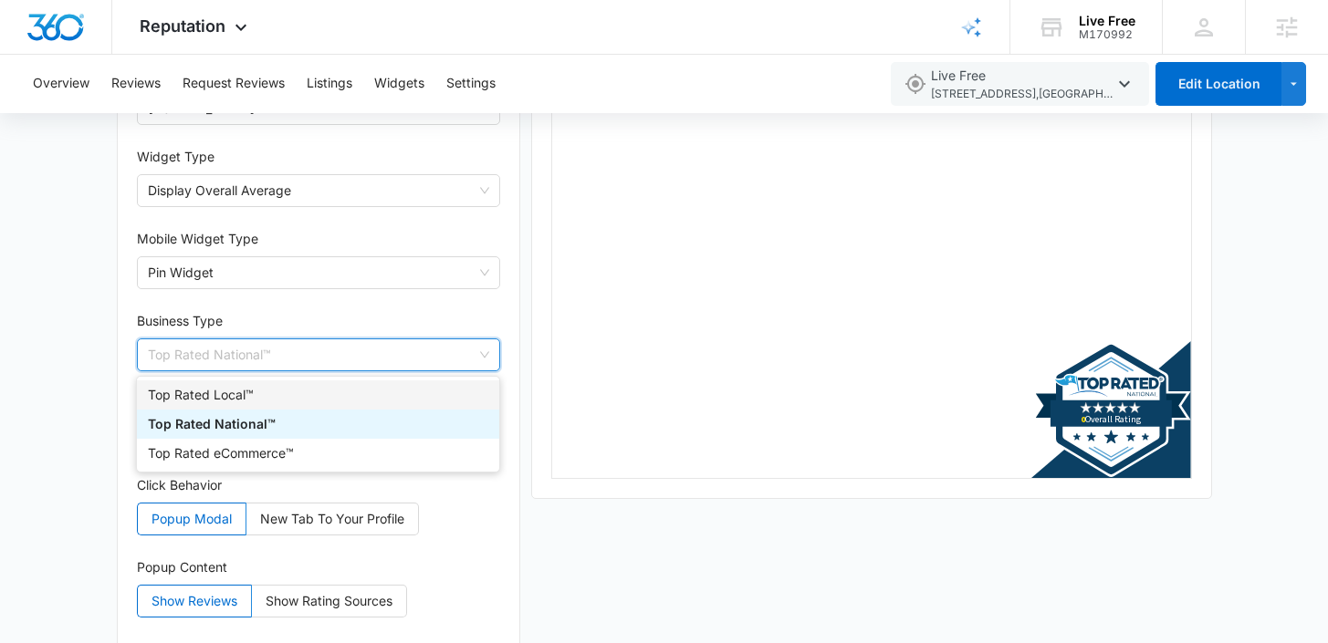
click at [361, 327] on div "Business Type" at bounding box center [319, 324] width 364 height 27
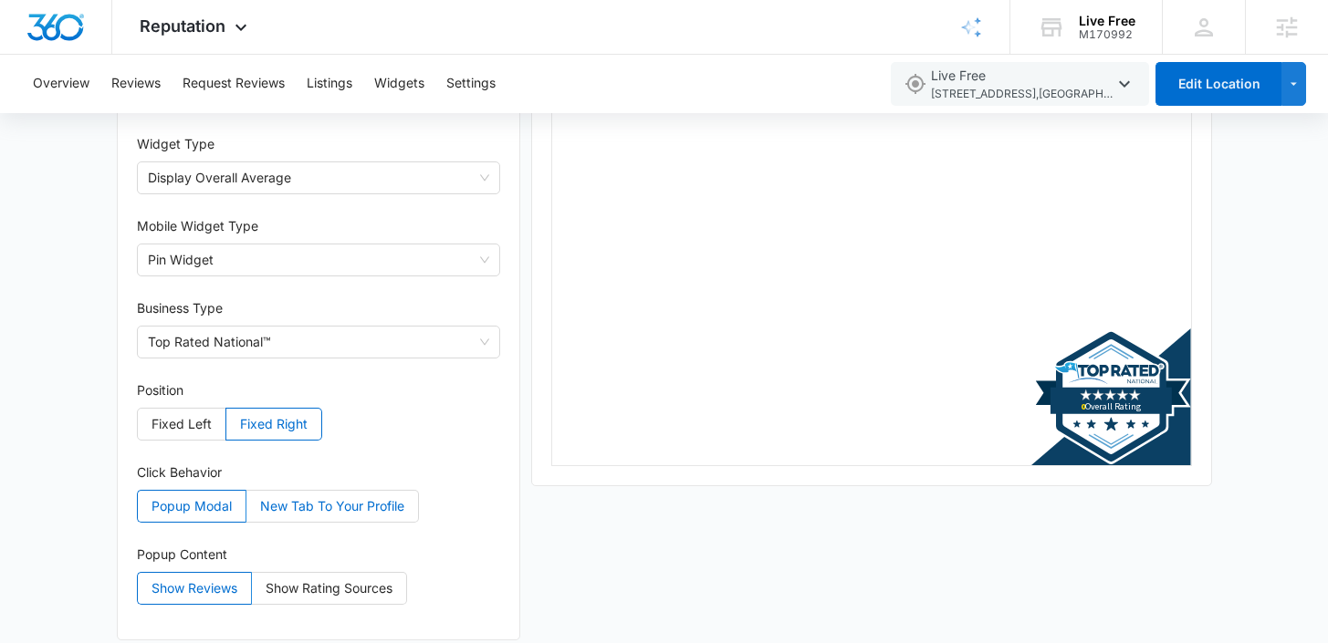
scroll to position [281, 0]
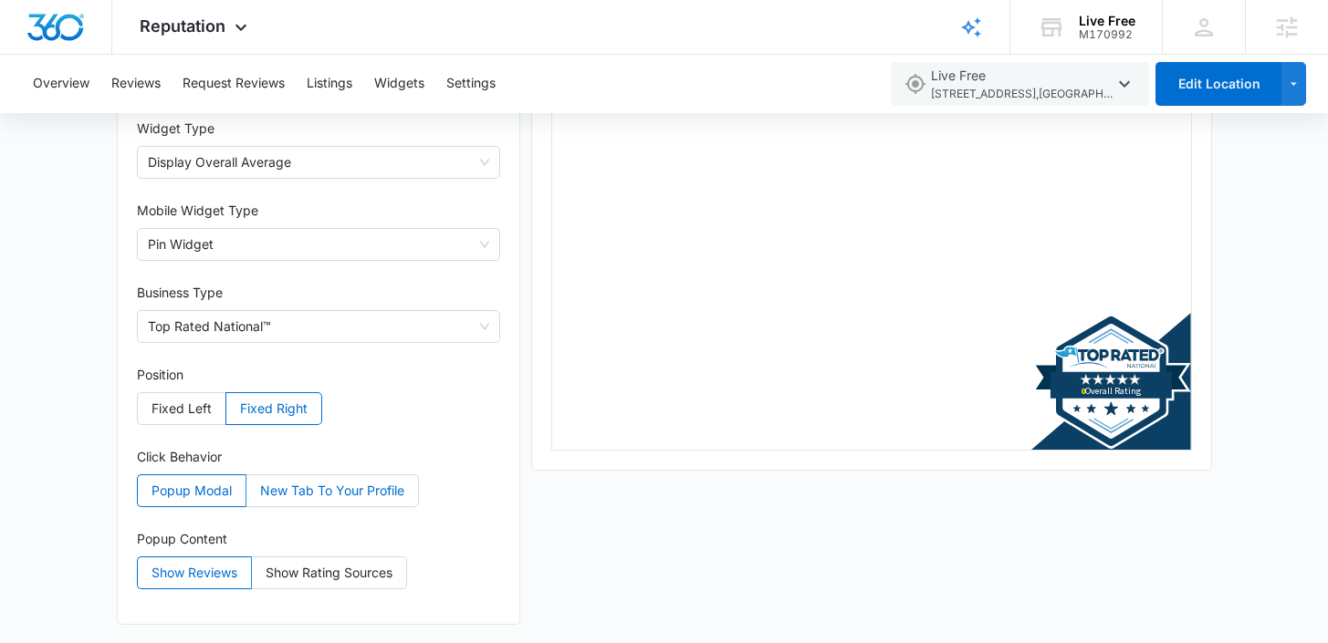
click at [318, 492] on span "New Tab To Your Profile" at bounding box center [332, 491] width 144 height 16
click at [246, 496] on input "New Tab To Your Profile" at bounding box center [246, 496] width 0 height 0
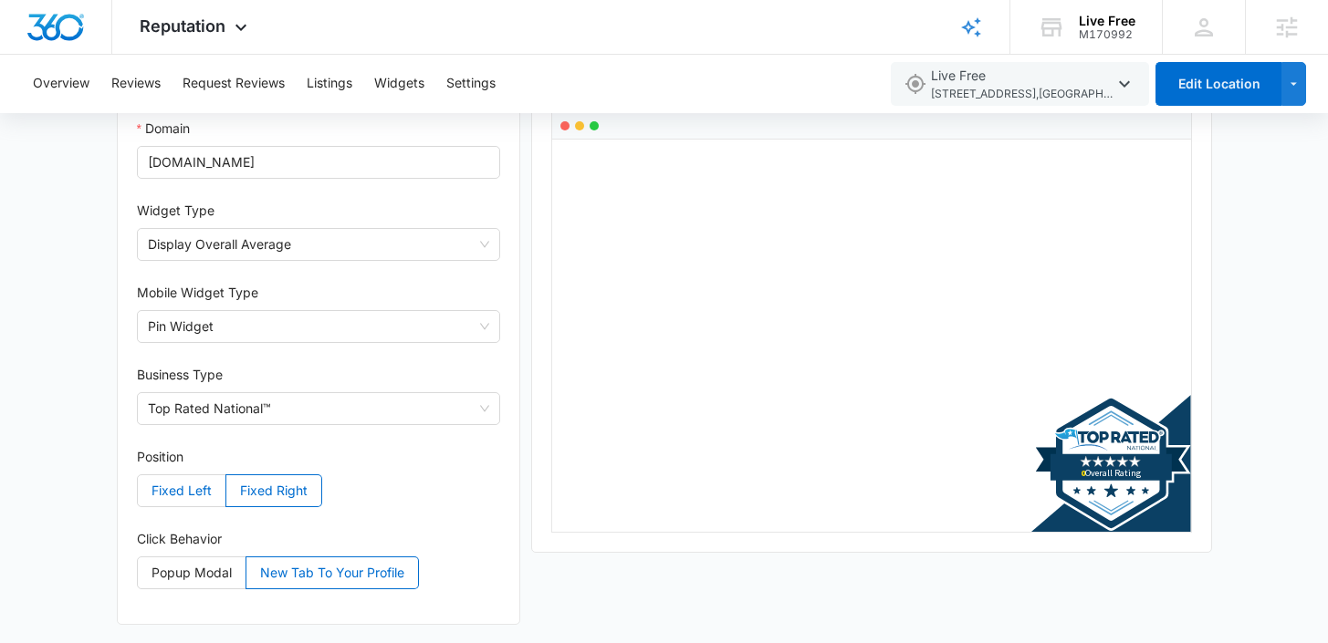
click at [203, 489] on span "Fixed Left" at bounding box center [182, 491] width 60 height 16
click at [138, 496] on input "Fixed Left" at bounding box center [138, 496] width 0 height 0
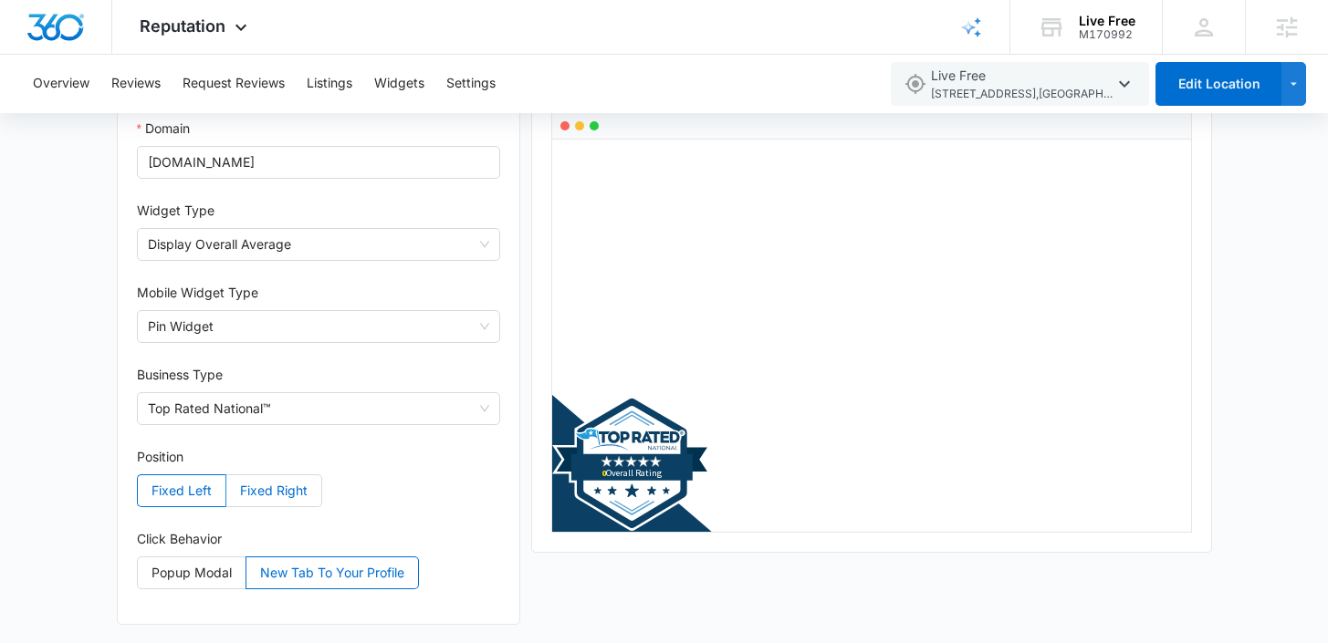
click at [285, 497] on span "Fixed Right" at bounding box center [274, 491] width 68 height 16
click at [226, 496] on input "Fixed Right" at bounding box center [226, 496] width 0 height 0
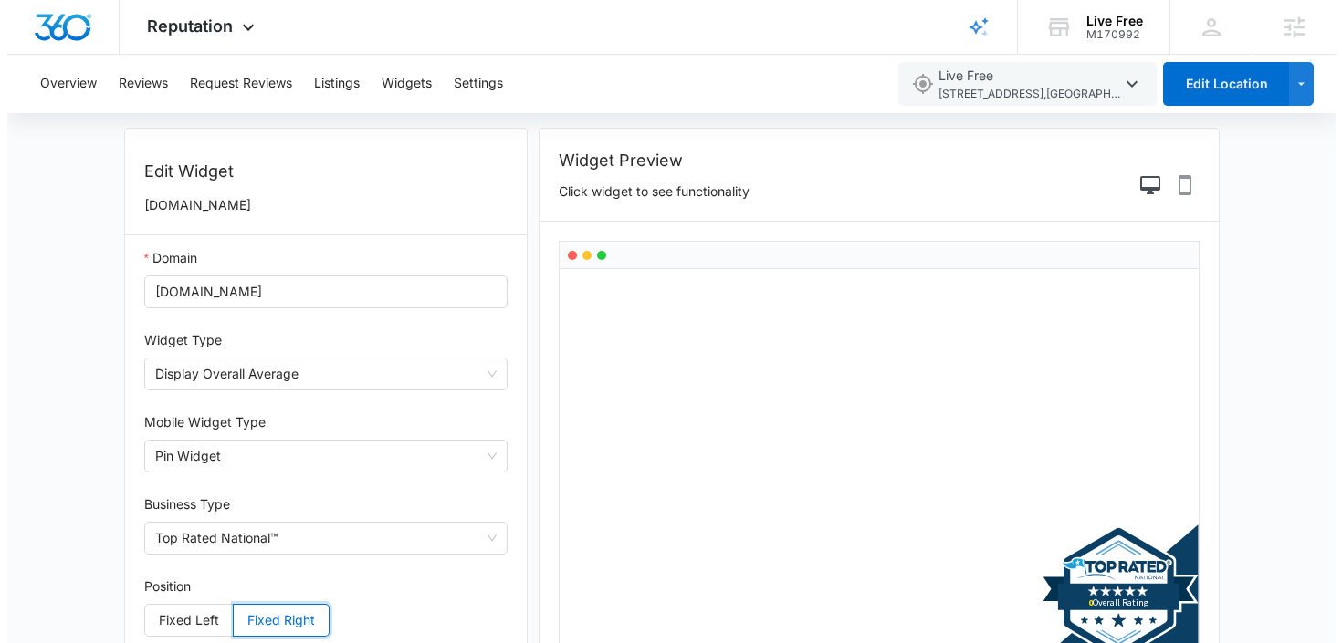
scroll to position [0, 0]
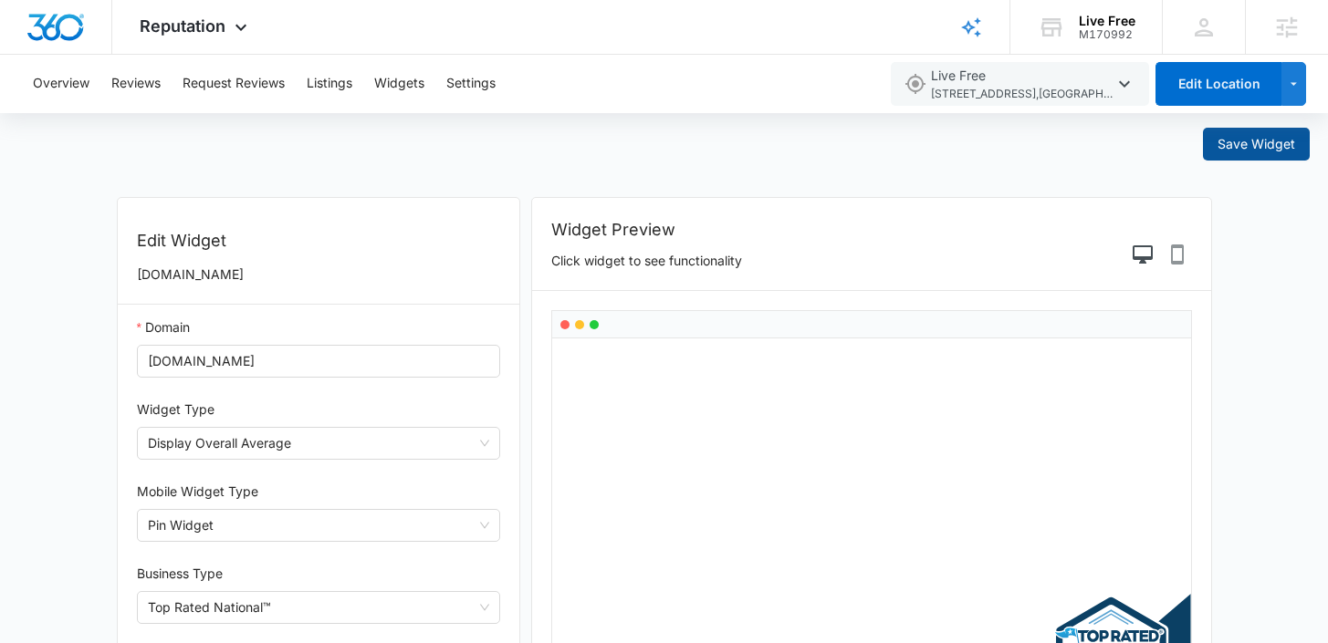
click at [1242, 148] on span "Save Widget" at bounding box center [1257, 144] width 78 height 20
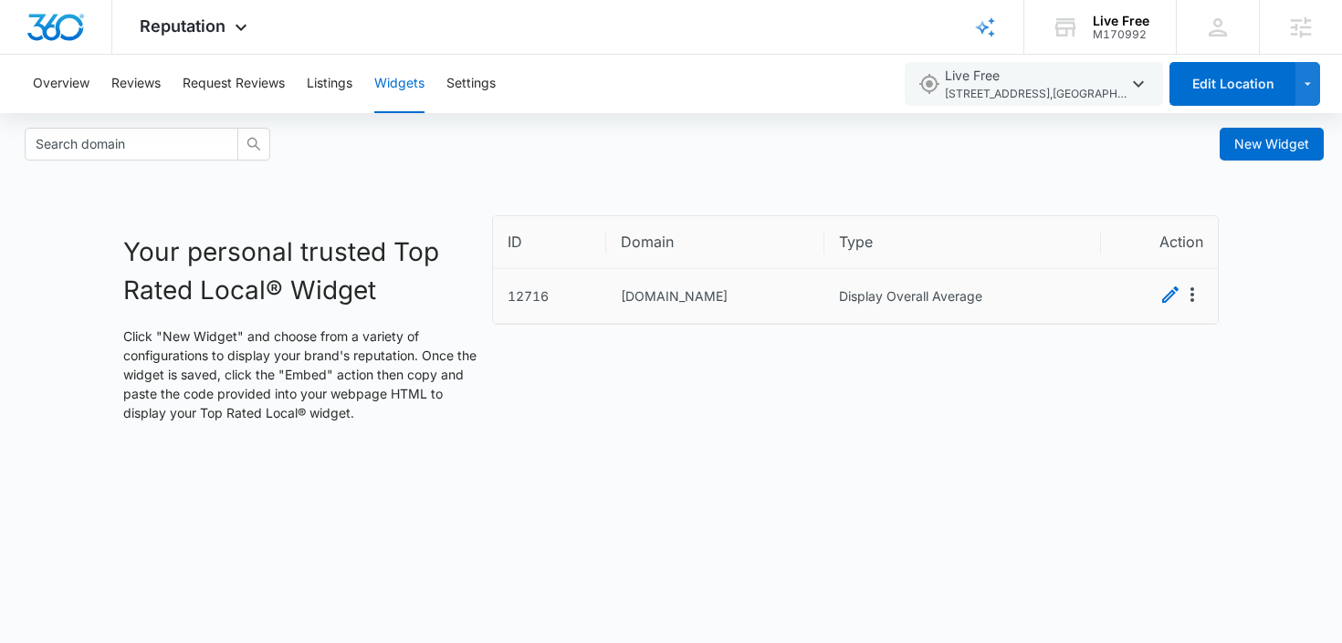
drag, startPoint x: 845, startPoint y: 297, endPoint x: 859, endPoint y: 297, distance: 13.7
click at [845, 297] on td "Display Overall Average" at bounding box center [962, 296] width 277 height 55
click at [1169, 298] on icon "Edit" at bounding box center [1170, 295] width 16 height 16
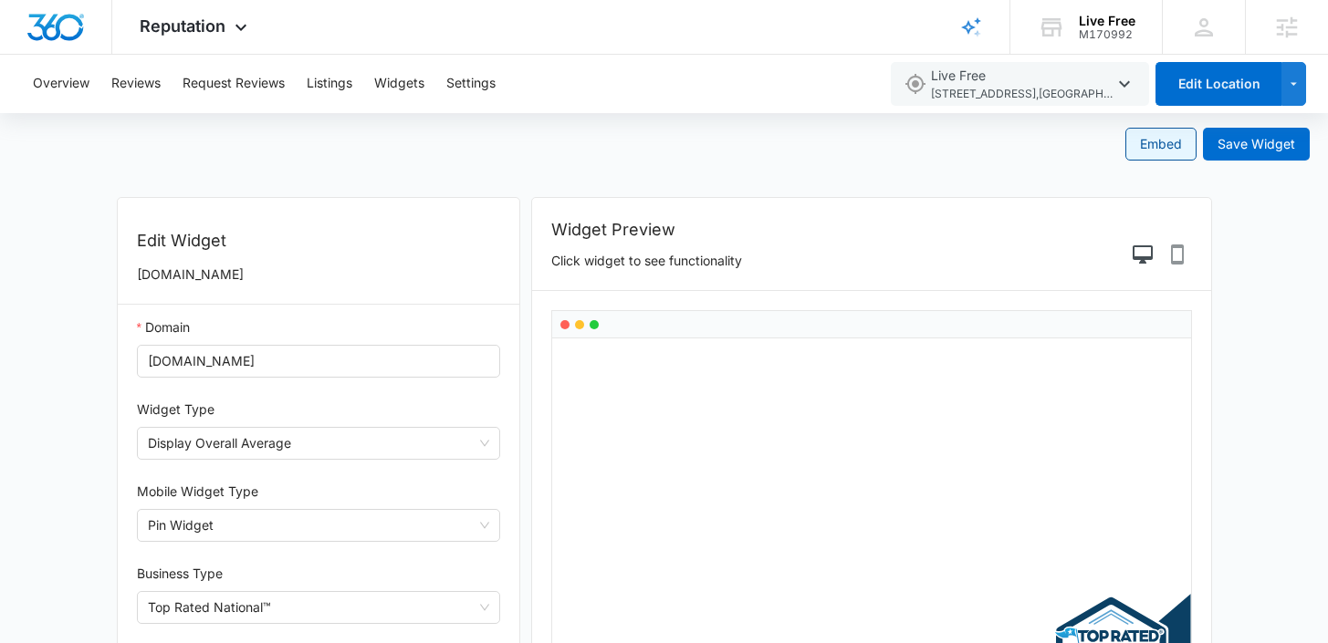
click at [1164, 148] on span "Embed" at bounding box center [1161, 144] width 42 height 20
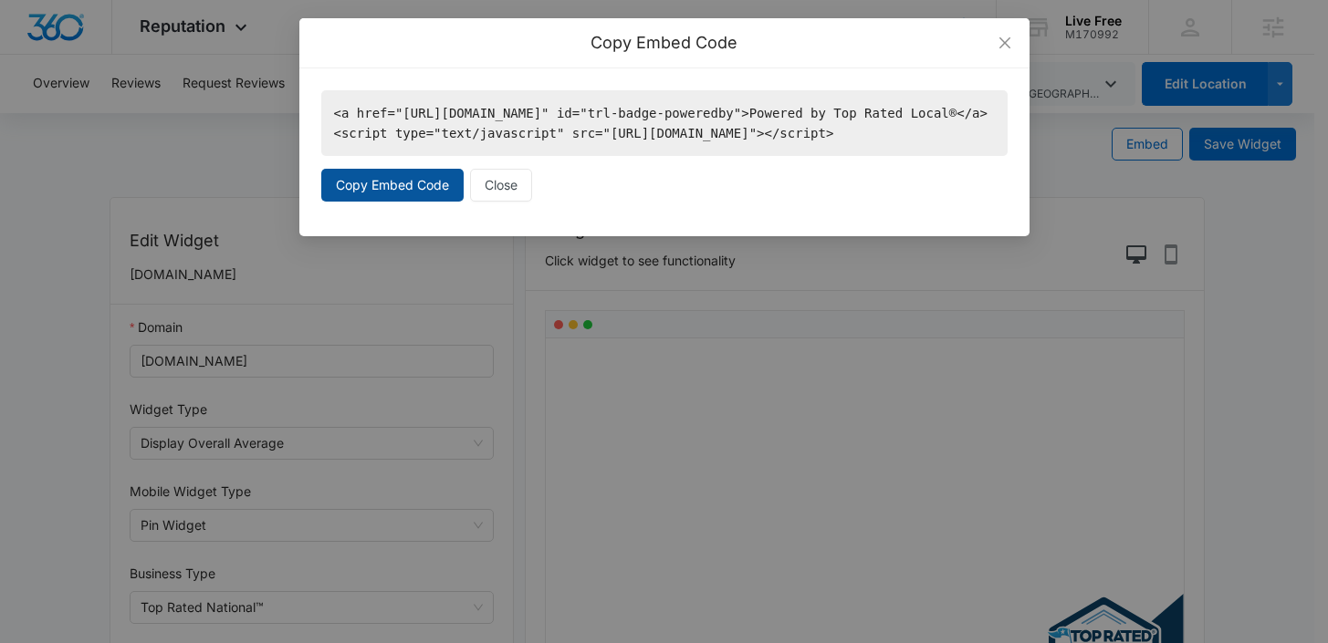
click at [396, 195] on span "Copy Embed Code" at bounding box center [392, 185] width 113 height 20
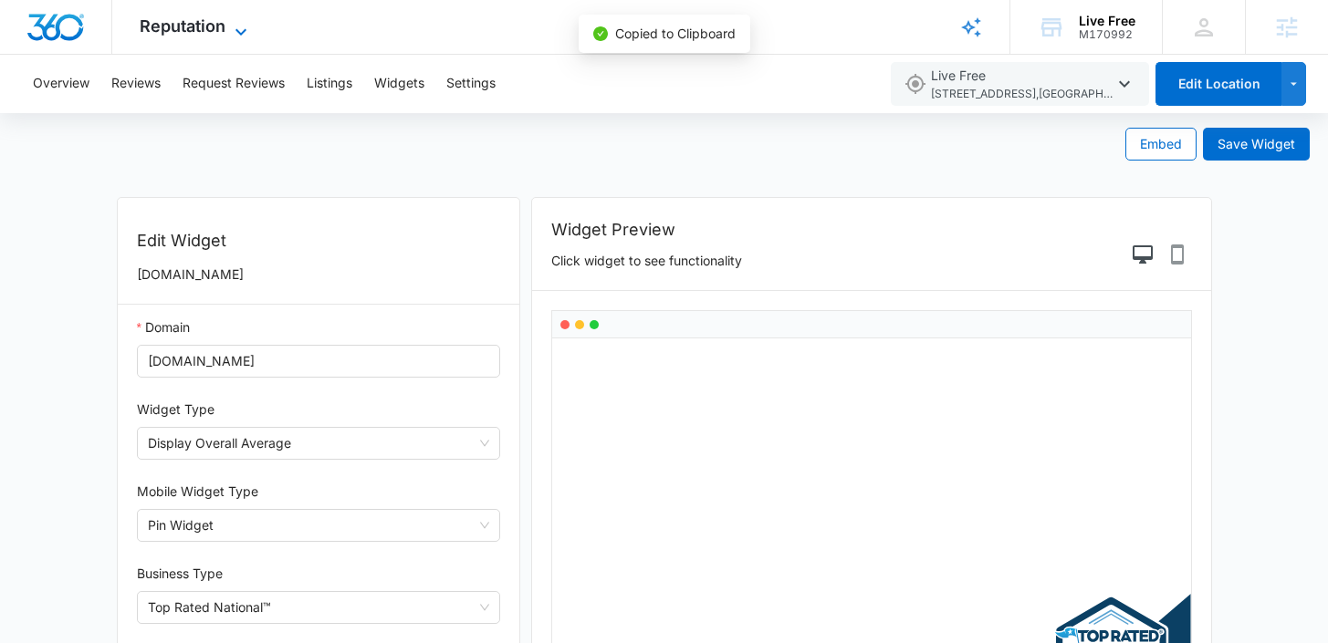
click at [209, 31] on span "Reputation" at bounding box center [183, 25] width 86 height 19
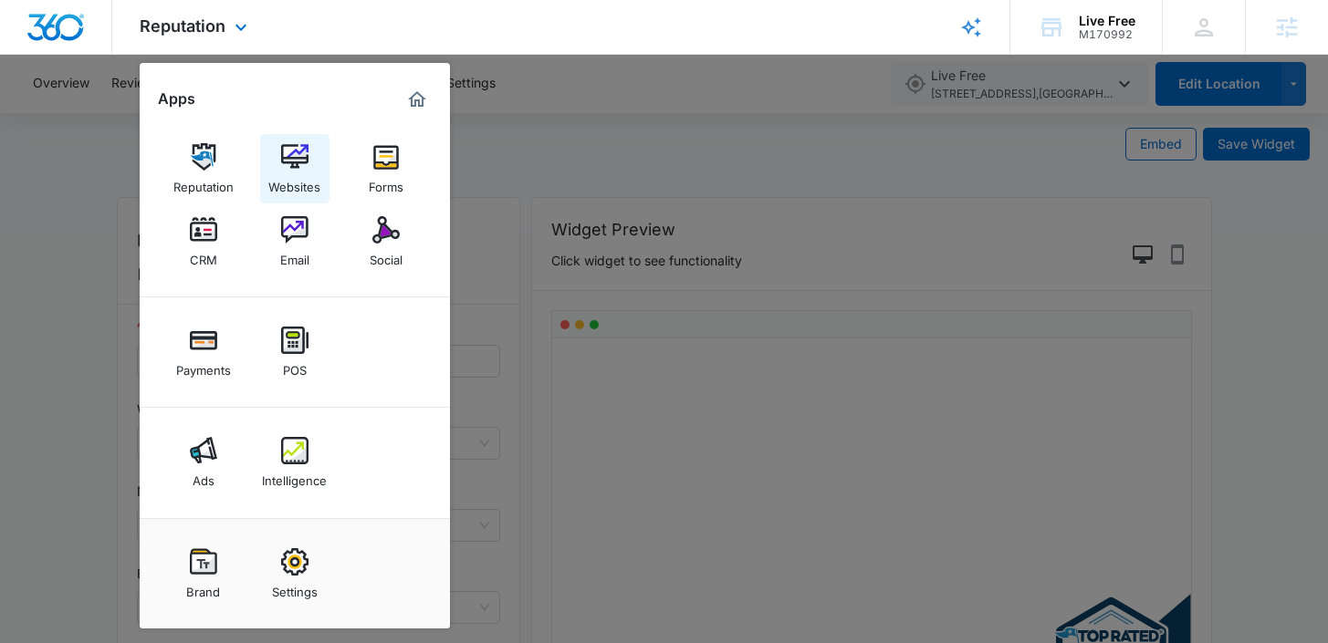
click at [282, 164] on img at bounding box center [294, 156] width 27 height 27
